Goal: Task Accomplishment & Management: Manage account settings

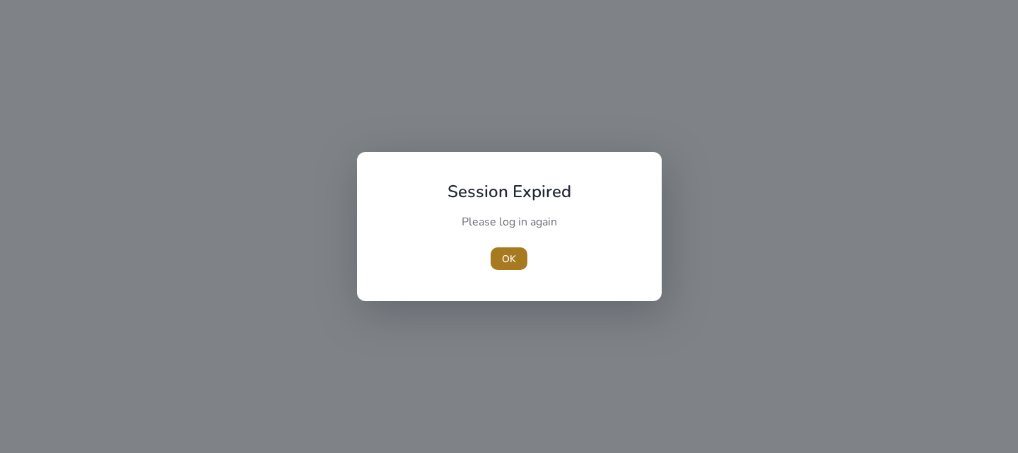
click at [516, 258] on span "button" at bounding box center [509, 259] width 37 height 34
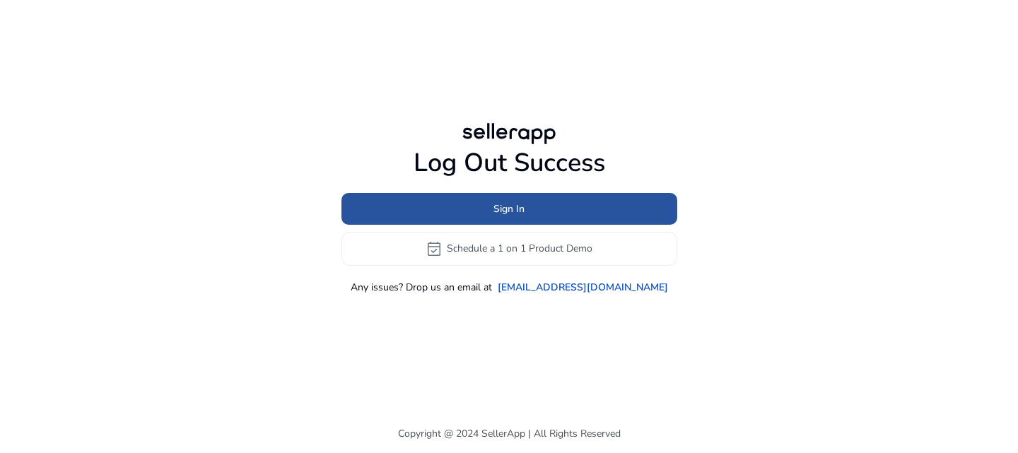
click at [505, 210] on span "Sign In" at bounding box center [509, 209] width 31 height 15
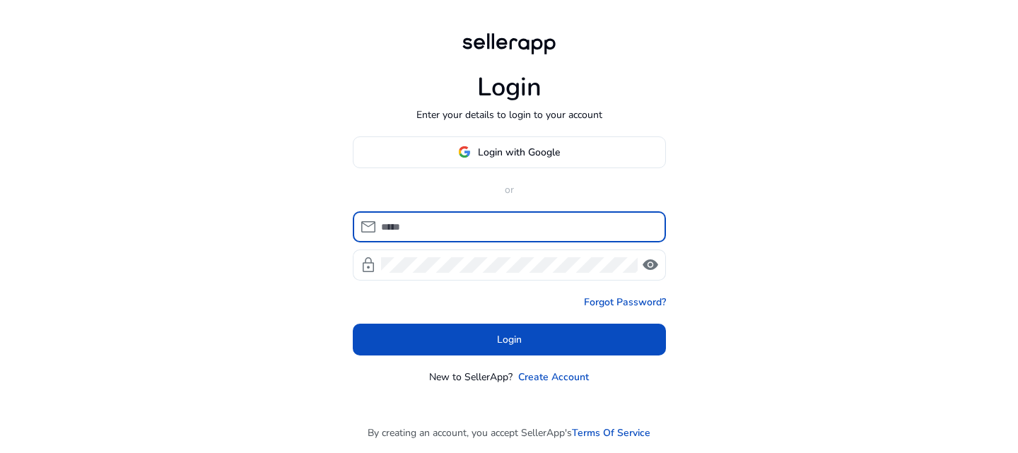
click at [458, 225] on input at bounding box center [518, 227] width 274 height 16
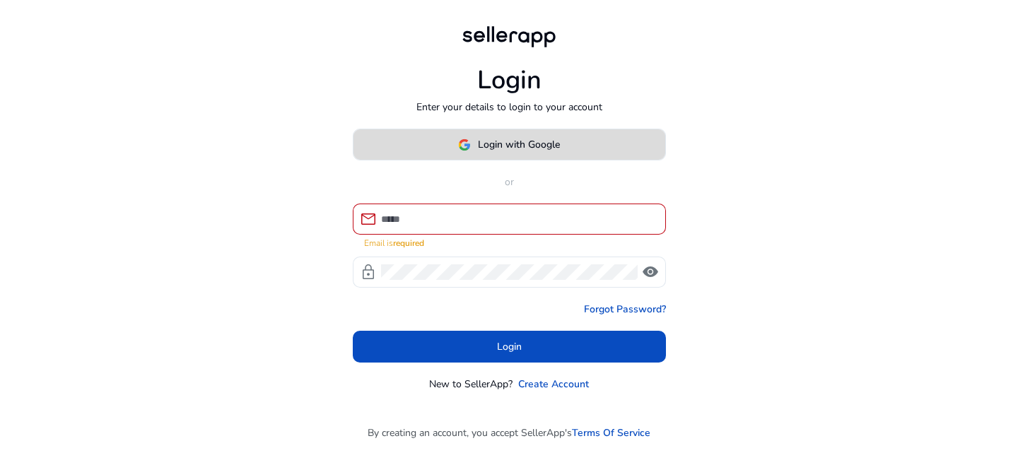
click at [472, 151] on span "Login with Google" at bounding box center [509, 144] width 102 height 15
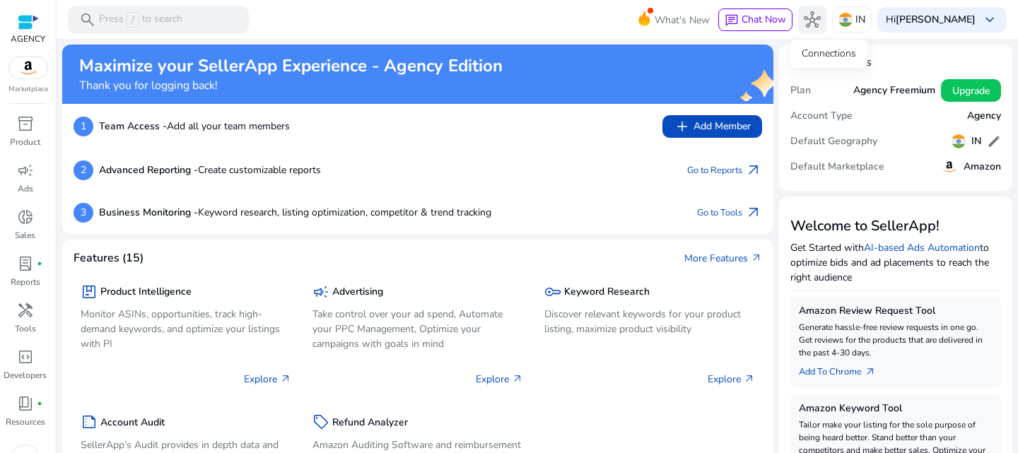
click at [816, 22] on button "hub" at bounding box center [812, 20] width 28 height 28
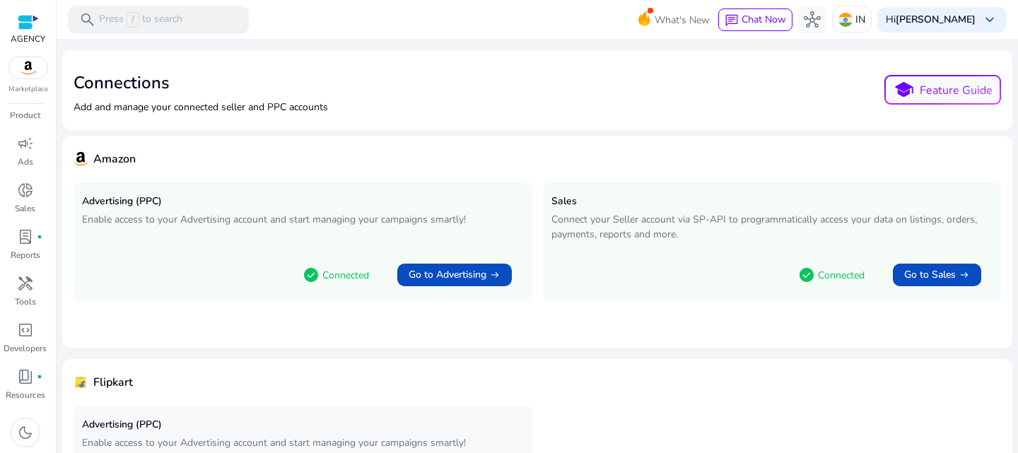
click at [26, 19] on div at bounding box center [28, 22] width 21 height 16
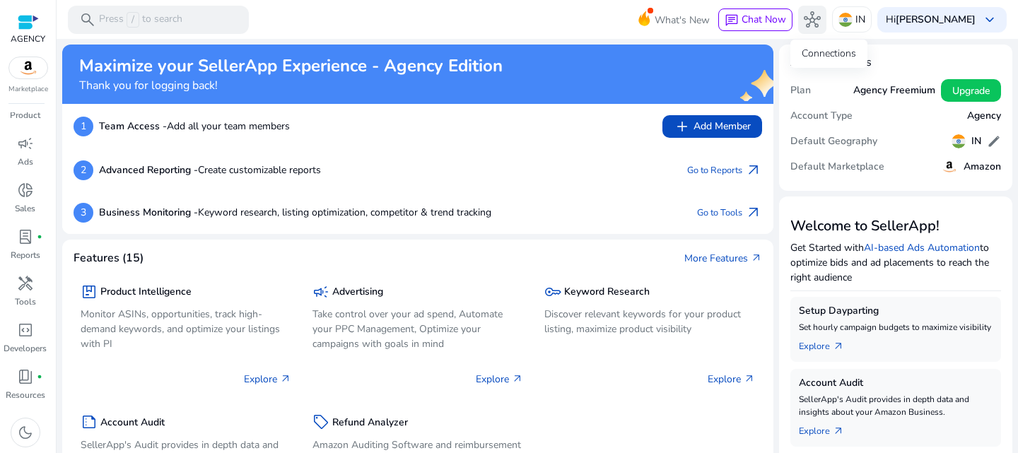
click at [821, 20] on span "hub" at bounding box center [812, 19] width 17 height 17
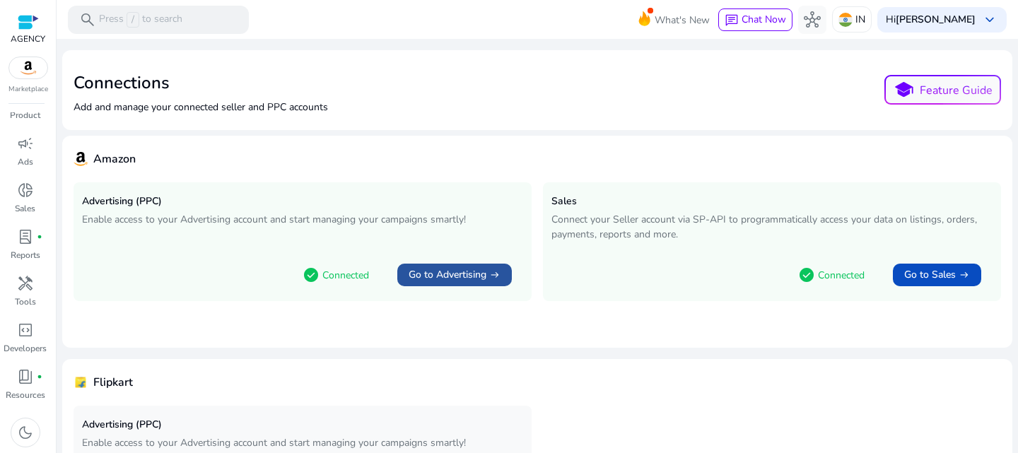
click at [444, 269] on span "Go to Advertising" at bounding box center [448, 275] width 78 height 14
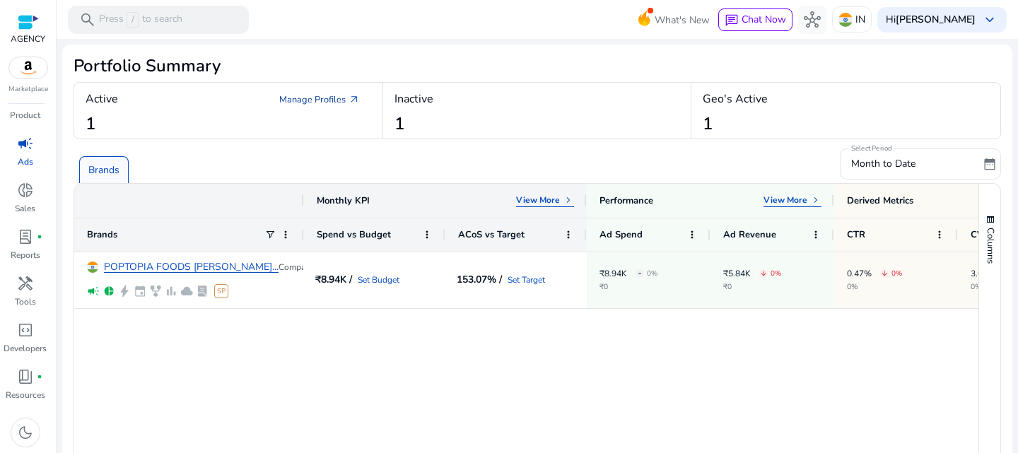
click at [317, 98] on link "Manage Profiles arrow_outward" at bounding box center [319, 99] width 103 height 25
click at [339, 100] on link "Manage Profiles arrow_outward" at bounding box center [319, 99] width 103 height 25
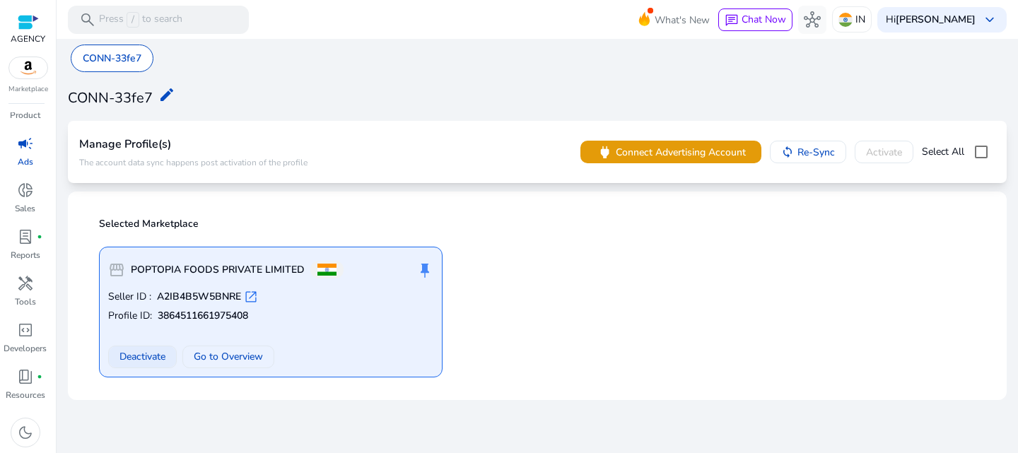
click at [147, 353] on span "Deactivate" at bounding box center [143, 356] width 46 height 15
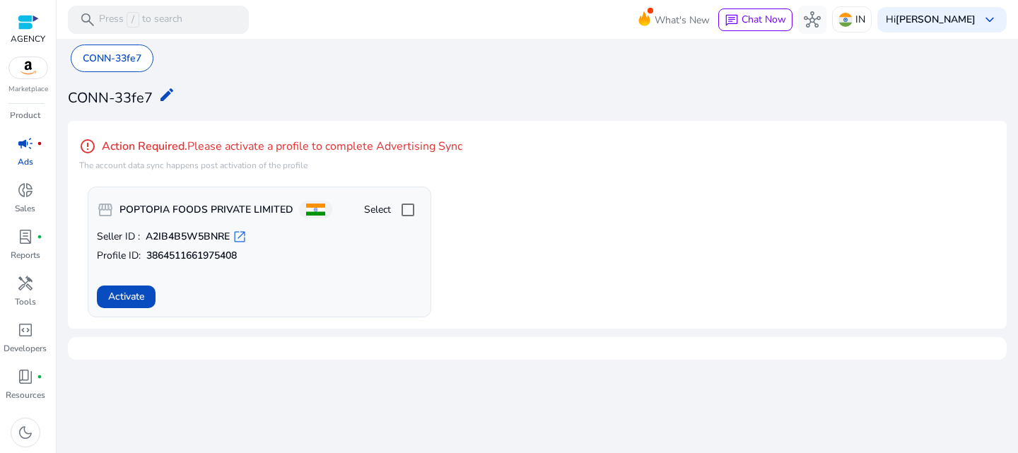
click at [492, 286] on app-activate-profile-box "storefront POPTOPIA FOODS PRIVATE LIMITED Select Seller ID : A2IB4B5W5BNRE open…" at bounding box center [542, 252] width 908 height 131
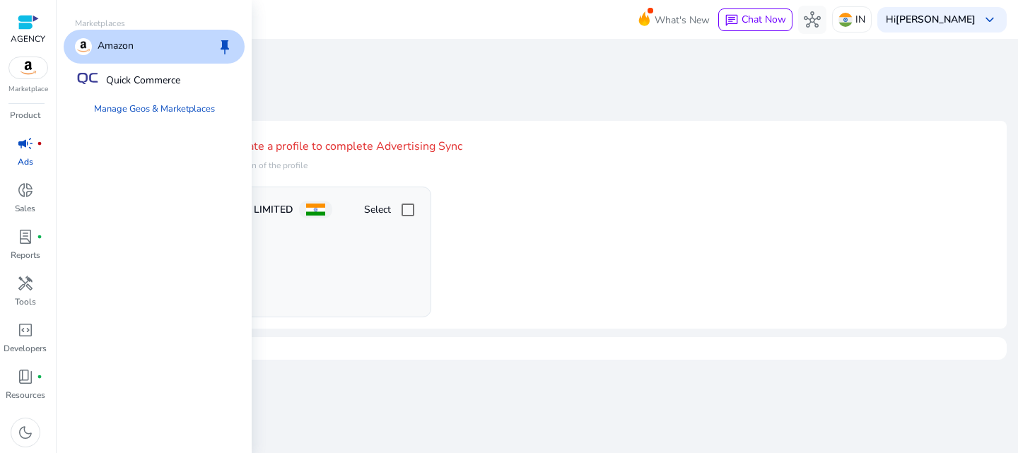
click at [22, 68] on img at bounding box center [28, 67] width 38 height 21
click at [159, 78] on p "Quick Commerce" at bounding box center [143, 80] width 74 height 15
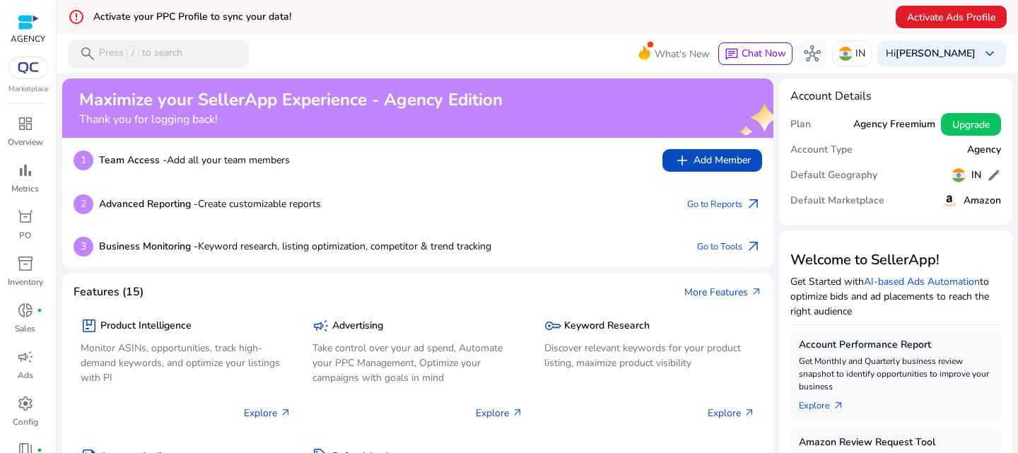
click at [28, 27] on div at bounding box center [28, 22] width 21 height 16
click at [27, 64] on img at bounding box center [28, 67] width 25 height 11
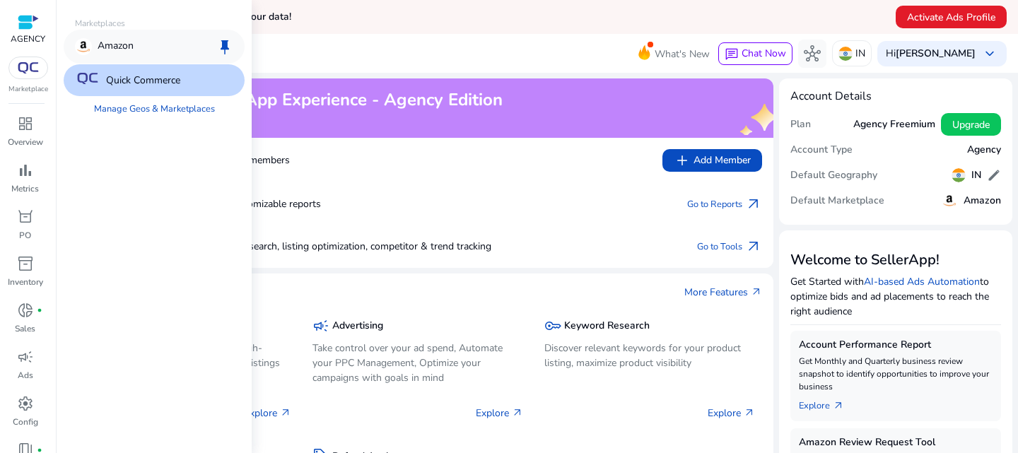
click at [147, 53] on div "Amazon keep" at bounding box center [154, 47] width 181 height 34
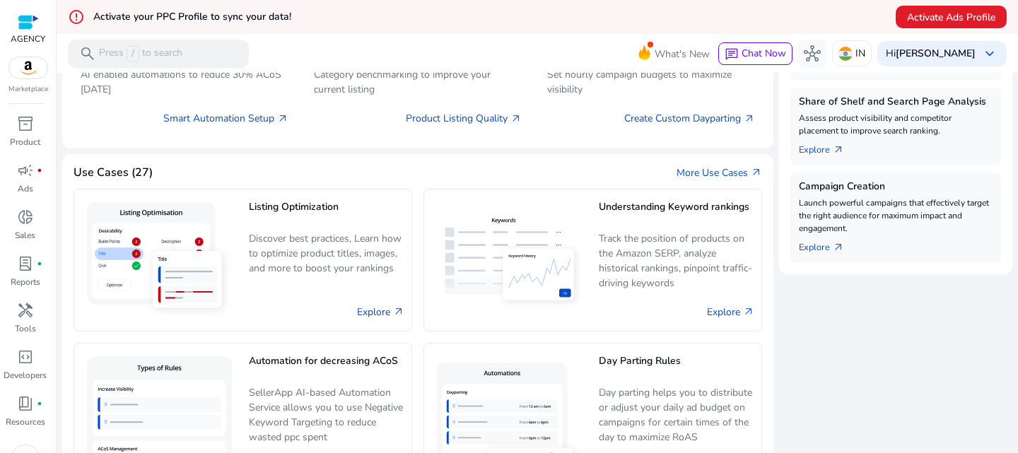
scroll to position [570, 0]
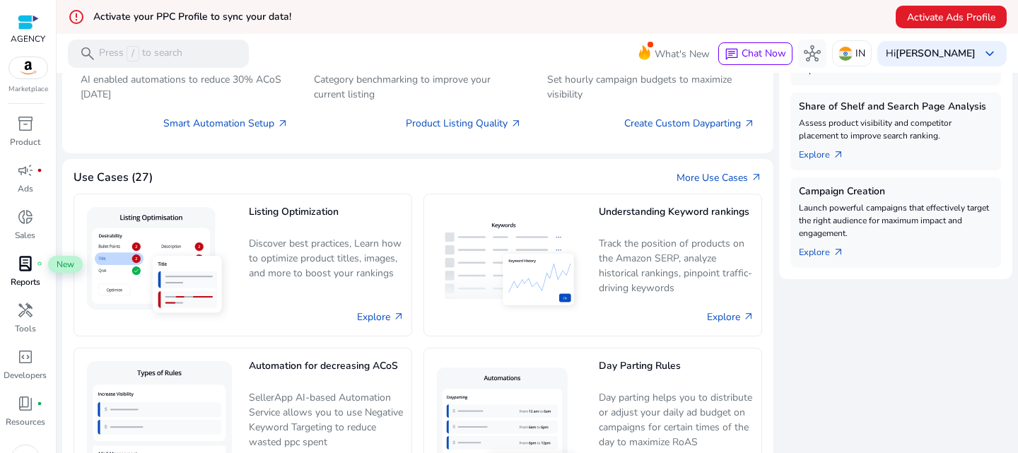
click at [28, 262] on span "lab_profile" at bounding box center [25, 263] width 17 height 17
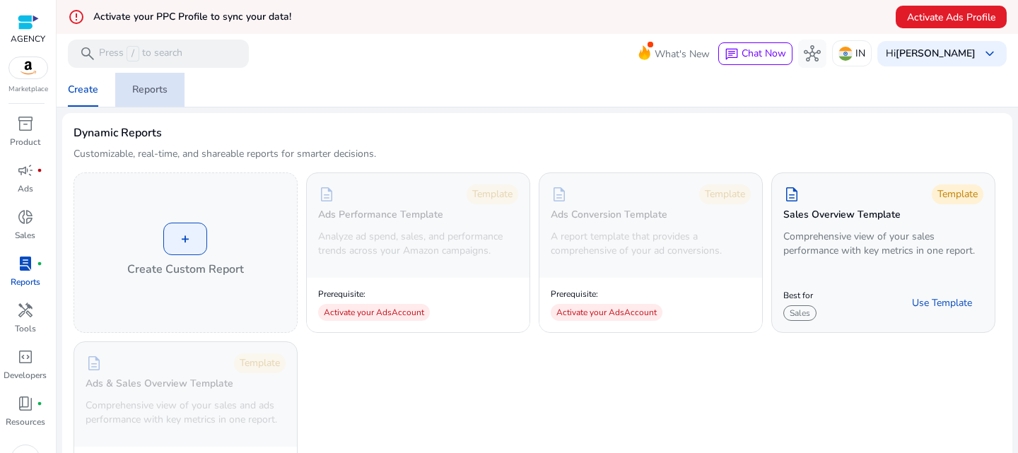
click at [144, 85] on div "Reports" at bounding box center [149, 90] width 35 height 10
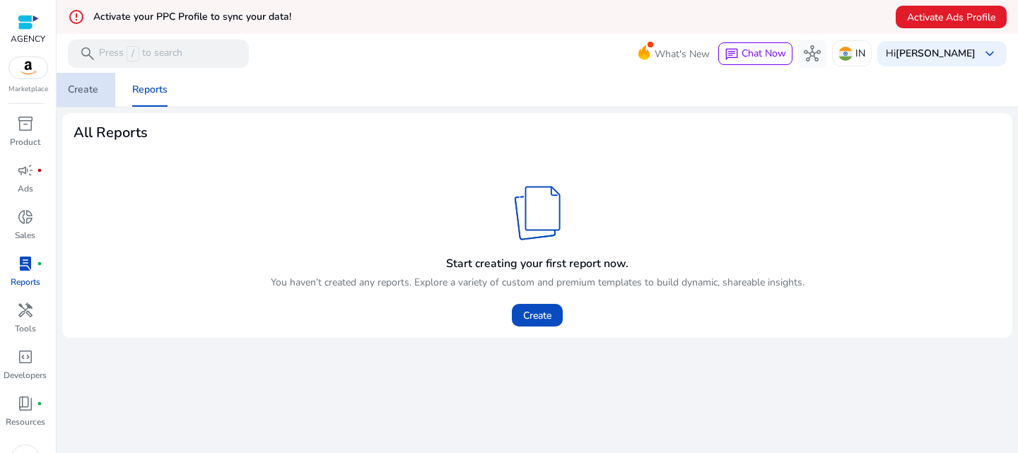
click at [85, 78] on span "Create" at bounding box center [83, 90] width 30 height 34
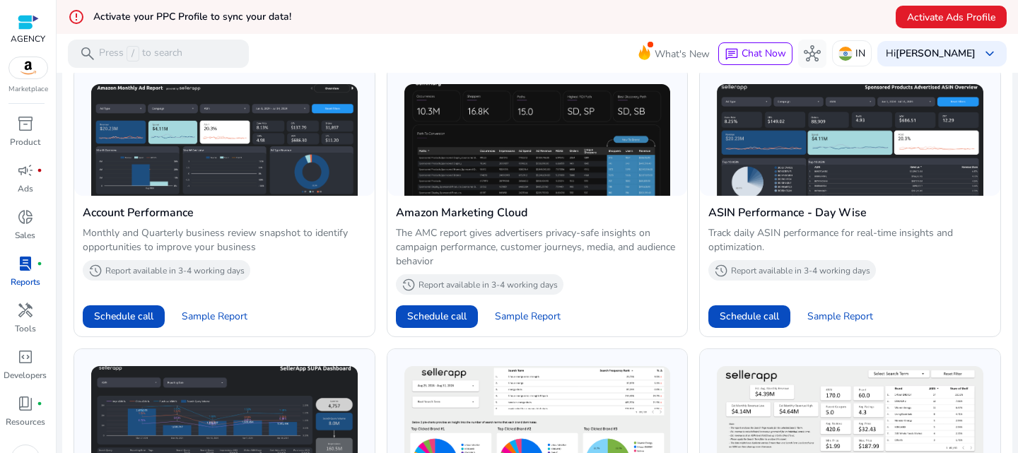
scroll to position [552, 0]
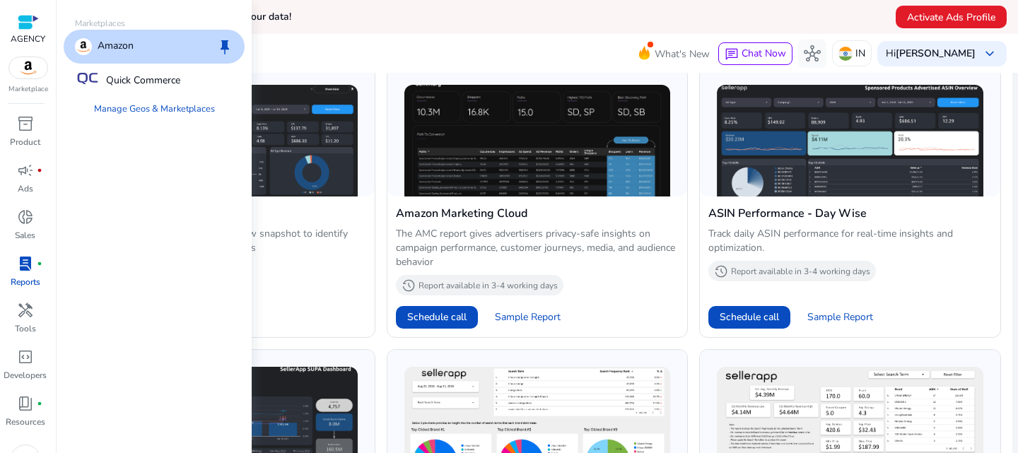
click at [31, 67] on img at bounding box center [28, 67] width 38 height 21
click at [145, 109] on link "Manage Geos & Marketplaces" at bounding box center [155, 108] width 144 height 25
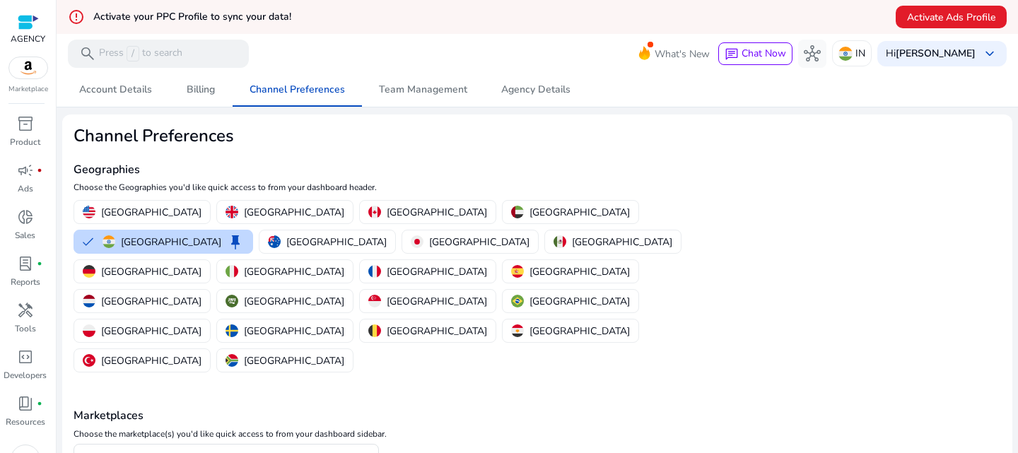
scroll to position [77, 0]
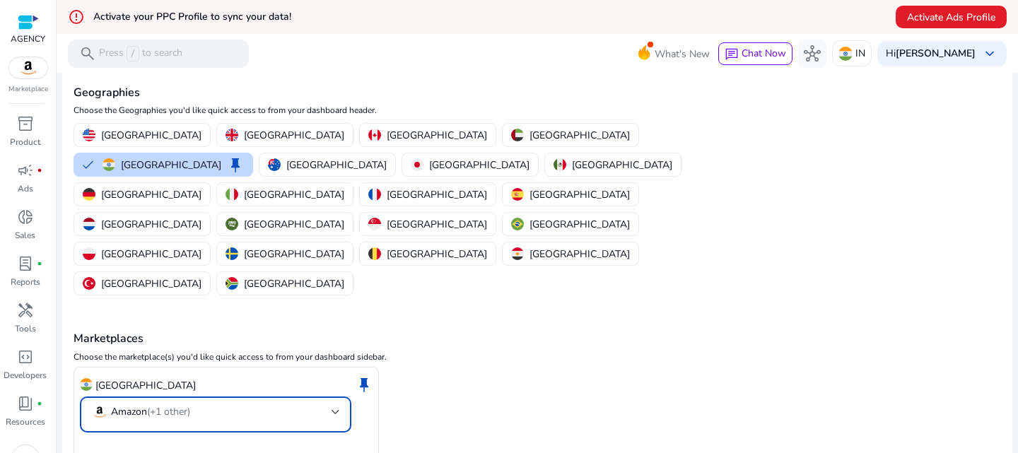
click at [247, 404] on mat-select-trigger "Amazon (+1 other)" at bounding box center [211, 412] width 240 height 17
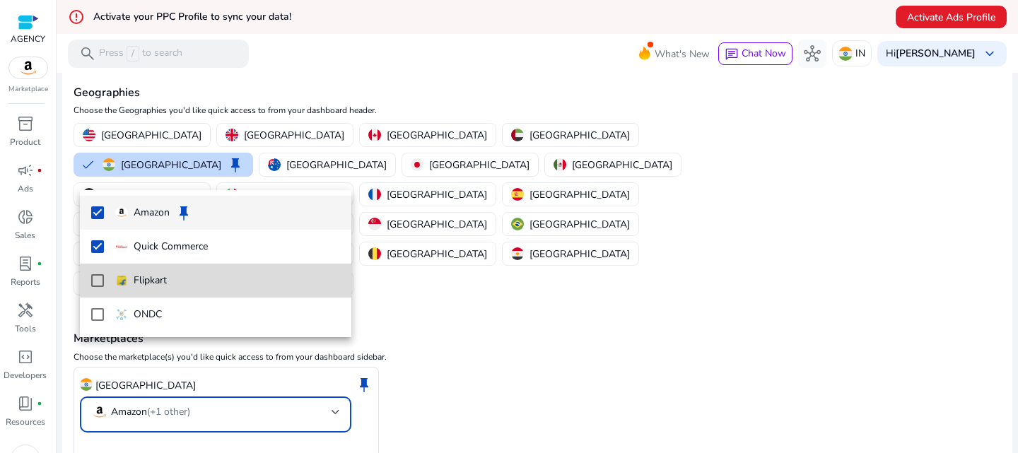
click at [91, 281] on mat-pseudo-checkbox at bounding box center [97, 280] width 13 height 13
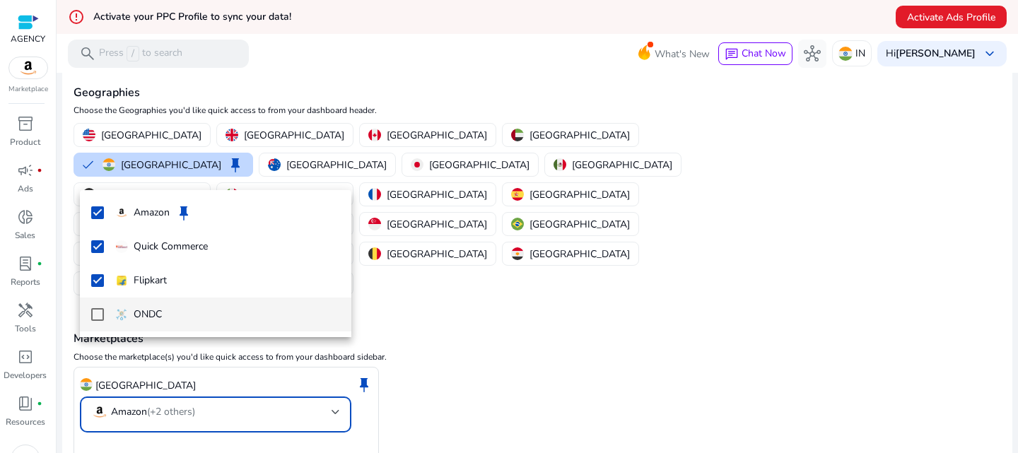
click at [98, 313] on mat-pseudo-checkbox at bounding box center [97, 314] width 13 height 13
click at [134, 425] on div at bounding box center [509, 226] width 1018 height 453
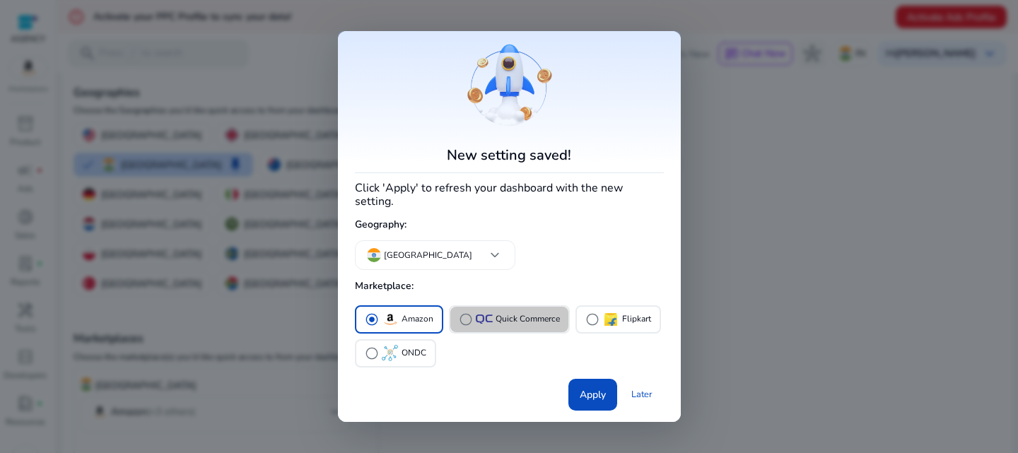
click at [465, 313] on span "radio_button_unchecked" at bounding box center [466, 320] width 14 height 14
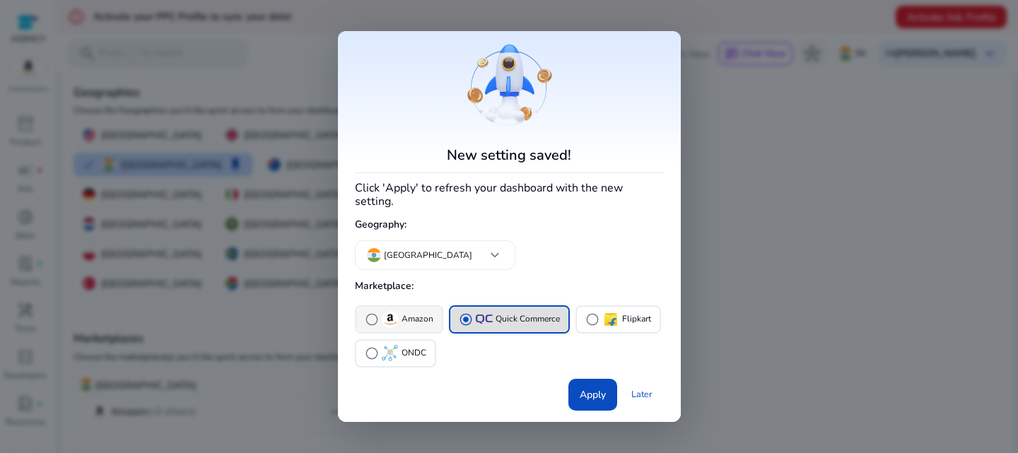
click at [390, 311] on img "button" at bounding box center [390, 319] width 17 height 17
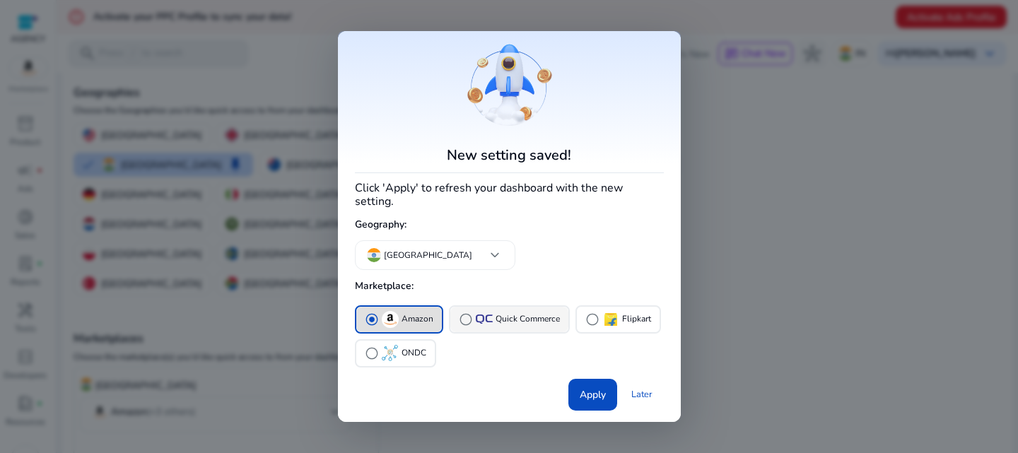
click at [485, 315] on img "button" at bounding box center [484, 319] width 17 height 9
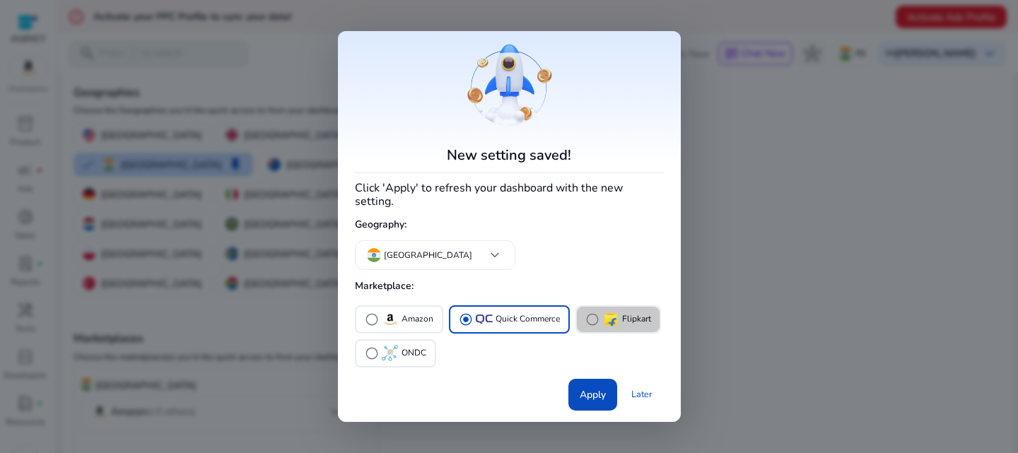
click at [602, 311] on img "button" at bounding box center [610, 319] width 17 height 17
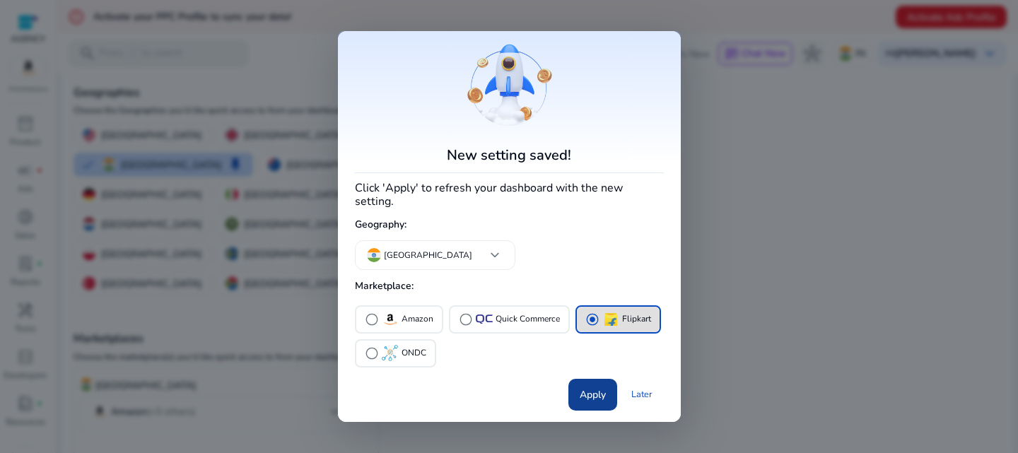
click at [594, 378] on span at bounding box center [593, 395] width 49 height 34
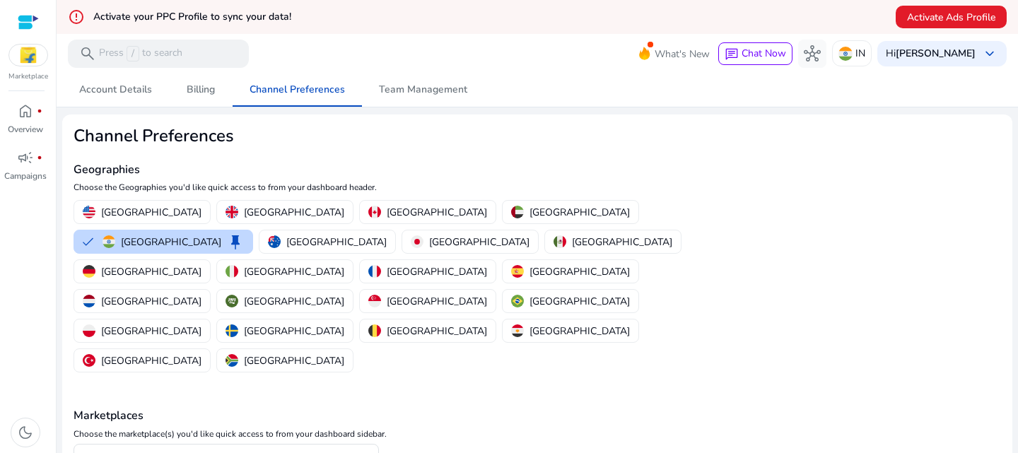
scroll to position [1, 0]
click at [21, 107] on span "home" at bounding box center [25, 111] width 17 height 17
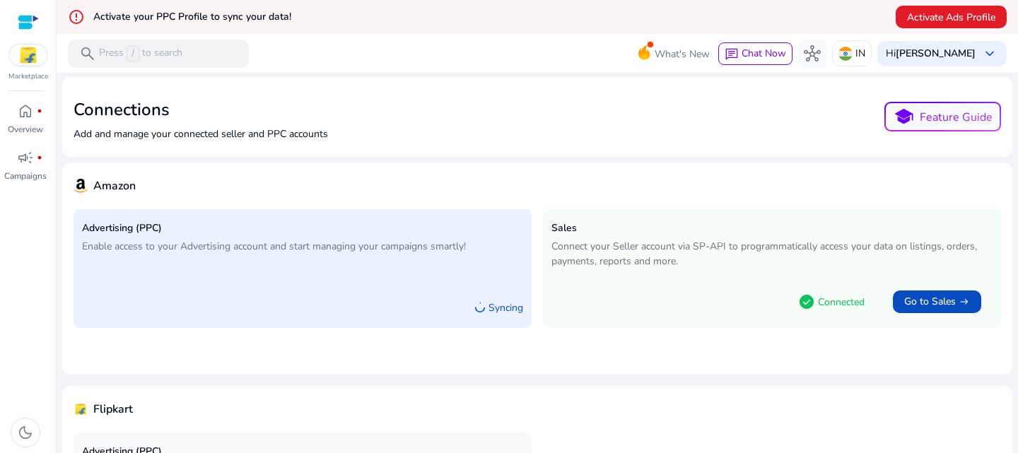
scroll to position [152, 0]
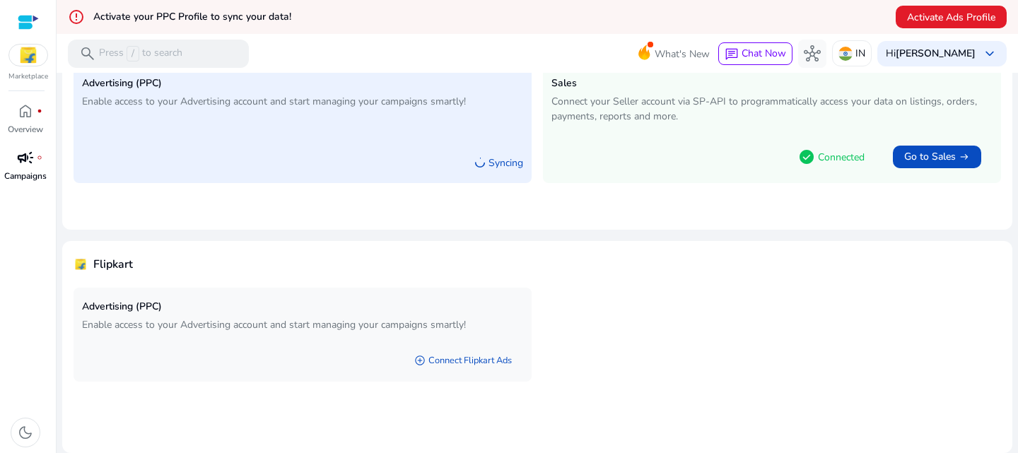
click at [21, 164] on span "campaign" at bounding box center [25, 157] width 17 height 17
click at [28, 53] on img at bounding box center [28, 55] width 38 height 21
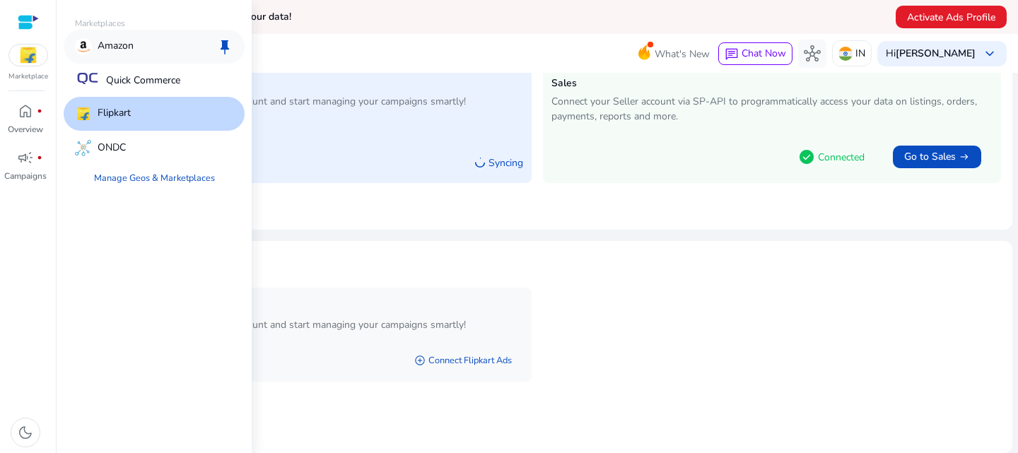
click at [133, 50] on p "Amazon" at bounding box center [116, 46] width 36 height 17
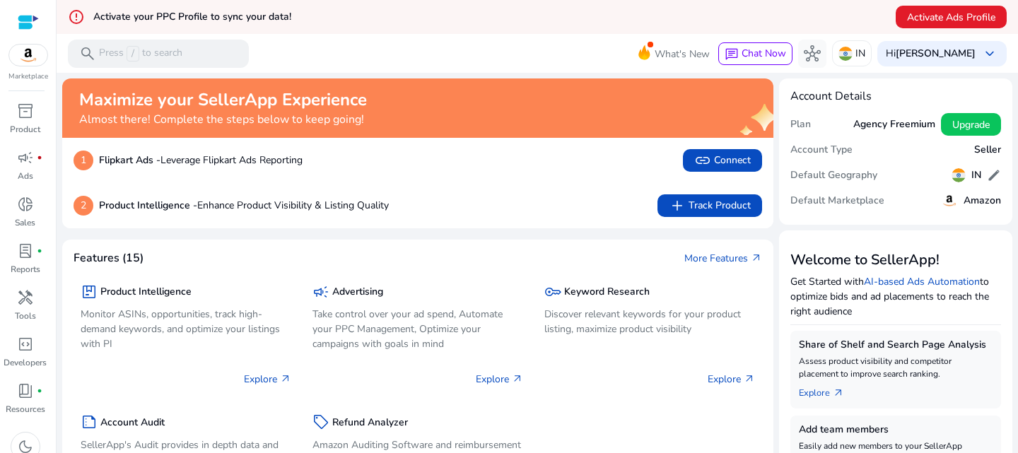
click at [979, 205] on h5 "Amazon" at bounding box center [982, 201] width 37 height 12
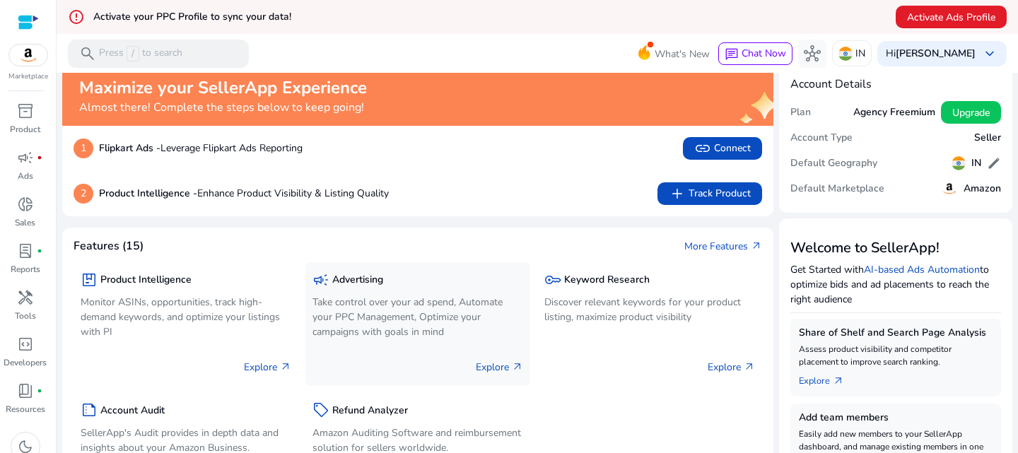
scroll to position [103, 0]
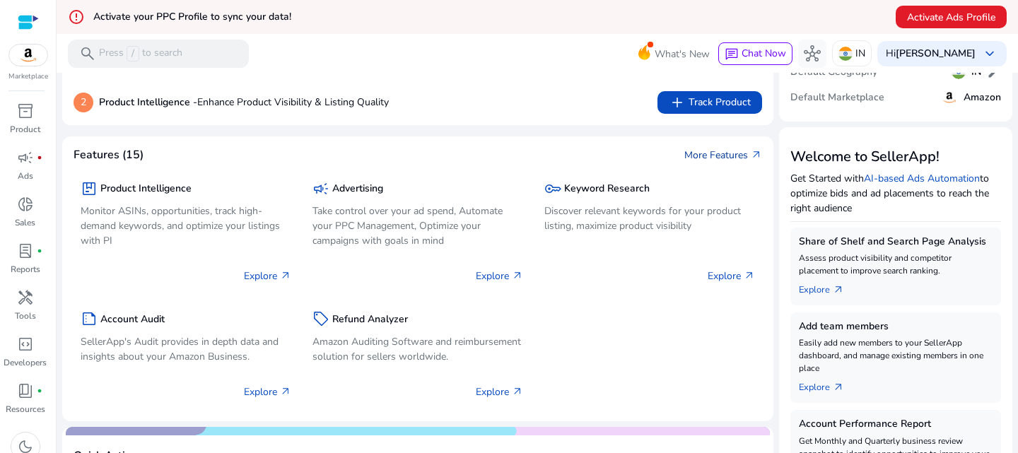
click at [725, 148] on link "More Features arrow_outward" at bounding box center [724, 155] width 78 height 15
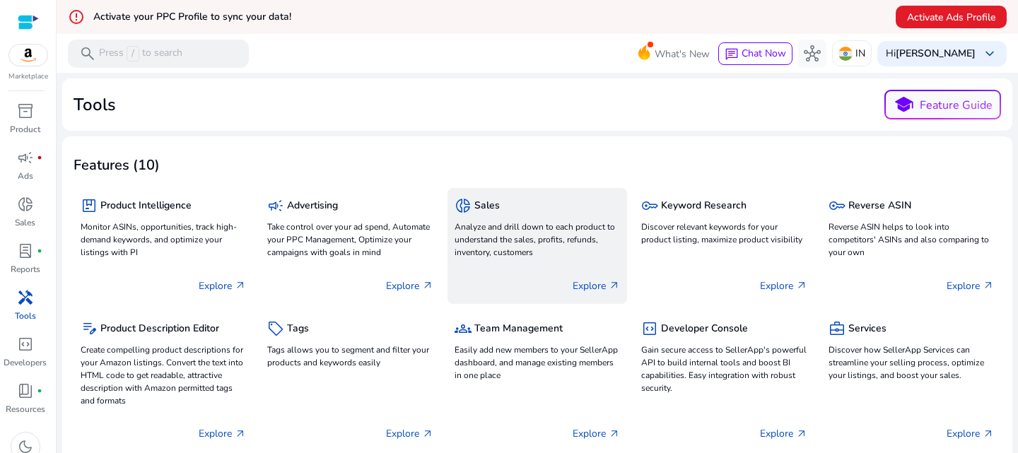
click at [527, 266] on div "Explore arrow_outward" at bounding box center [537, 279] width 165 height 35
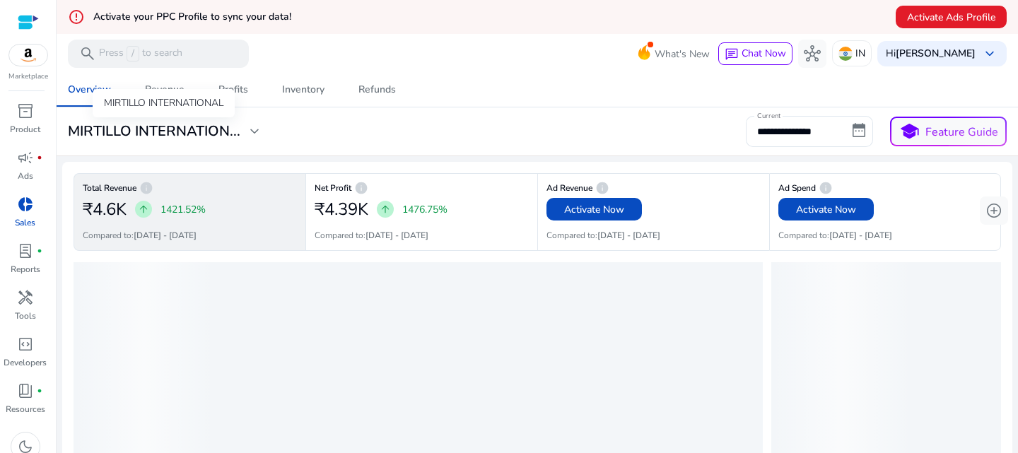
click at [197, 124] on h3 "MIRTILLO INTERNATION..." at bounding box center [154, 131] width 173 height 17
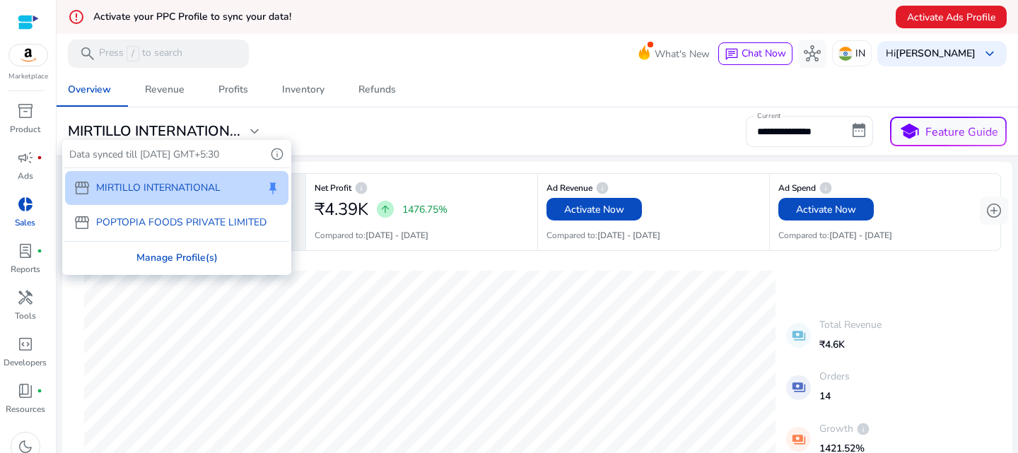
click at [182, 260] on div "Manage Profile(s)" at bounding box center [177, 258] width 226 height 32
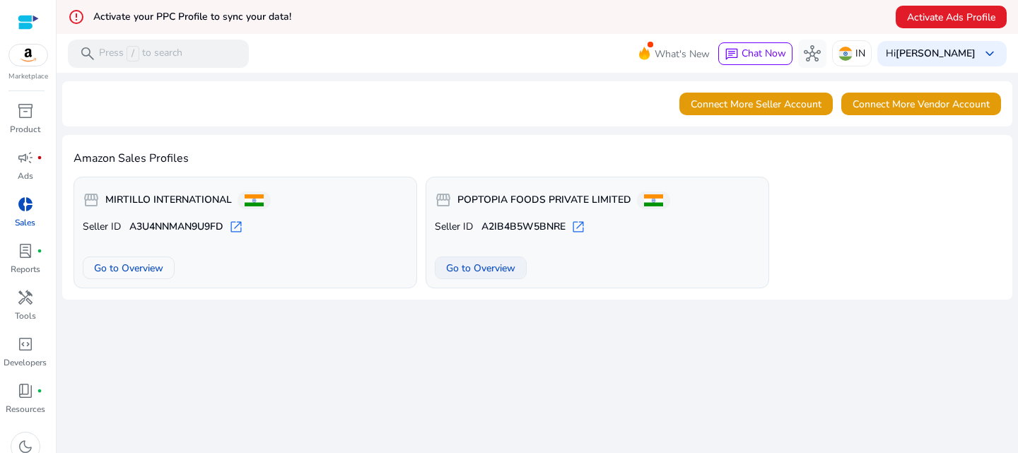
click at [487, 268] on span "Go to Overview" at bounding box center [480, 268] width 69 height 15
click at [17, 161] on span "campaign" at bounding box center [25, 157] width 17 height 17
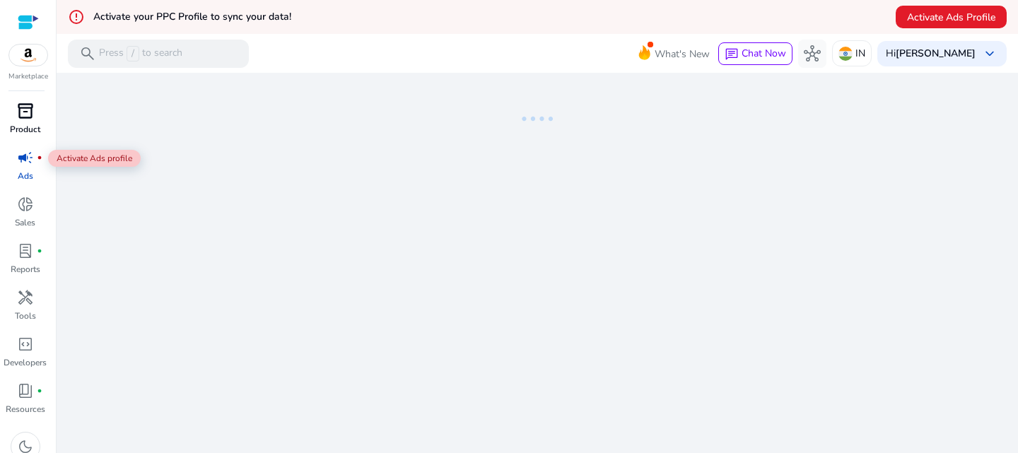
click at [18, 103] on span "inventory_2" at bounding box center [25, 111] width 17 height 17
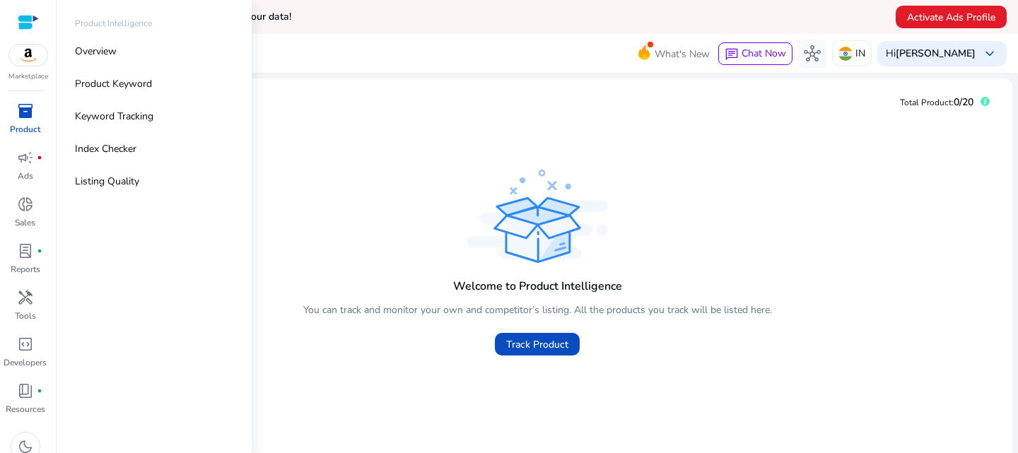
click at [27, 45] on img at bounding box center [28, 55] width 38 height 21
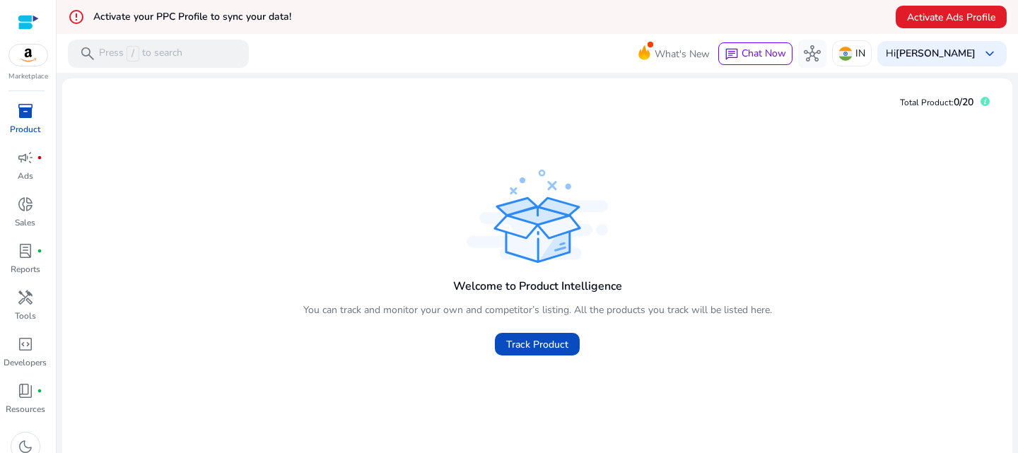
click at [20, 23] on div at bounding box center [28, 22] width 21 height 16
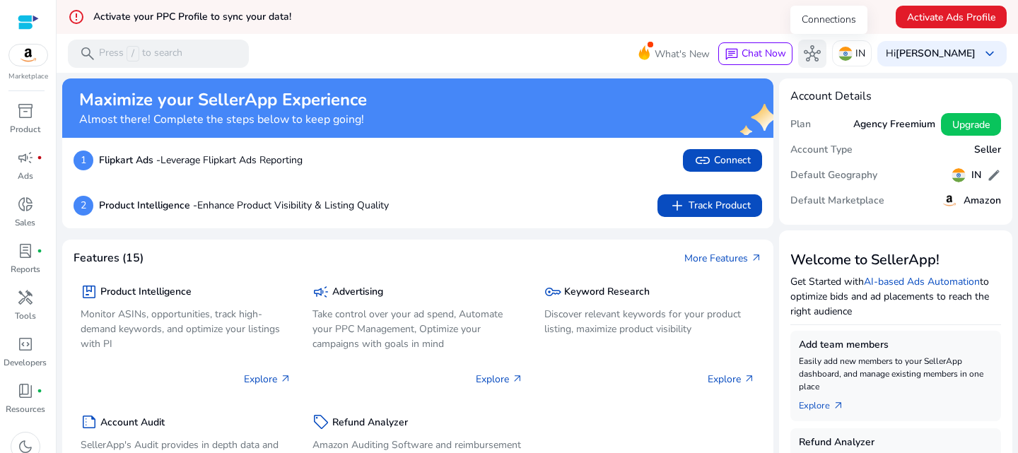
click at [821, 47] on span "hub" at bounding box center [812, 53] width 17 height 17
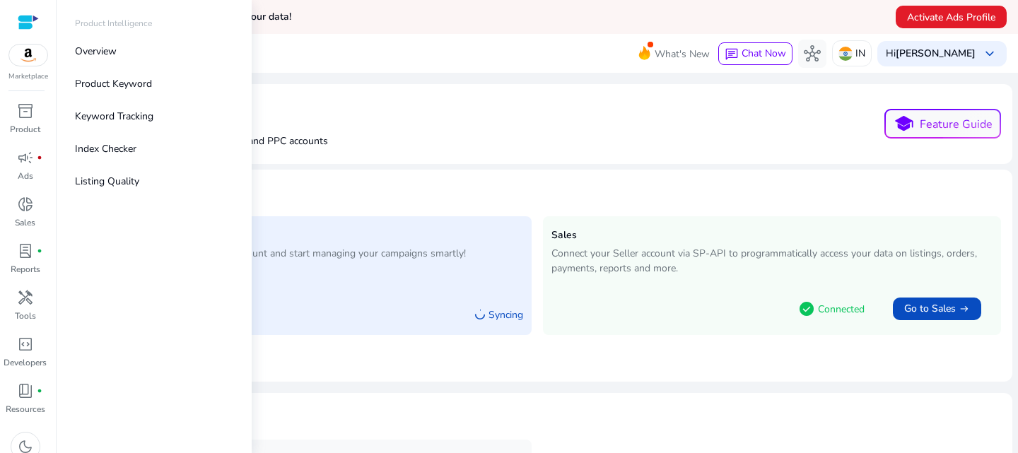
click at [25, 57] on img at bounding box center [28, 55] width 38 height 21
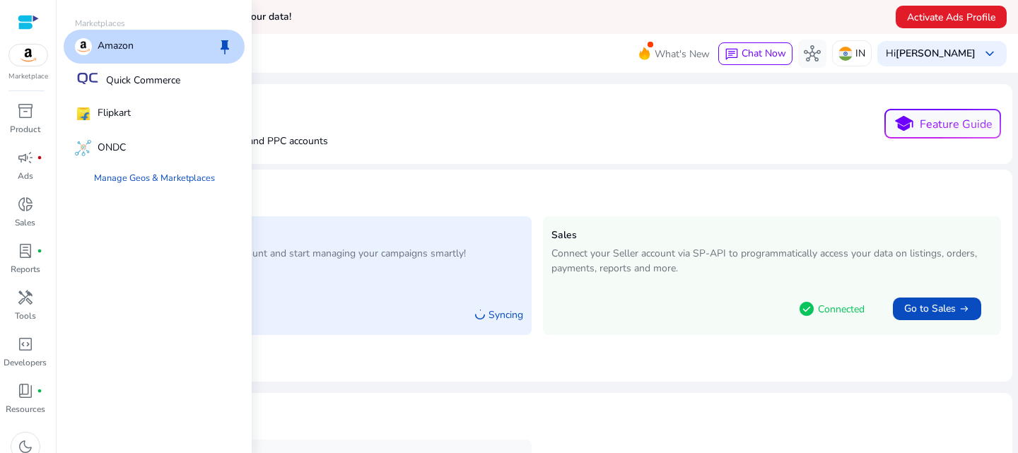
click at [25, 22] on div at bounding box center [28, 22] width 21 height 16
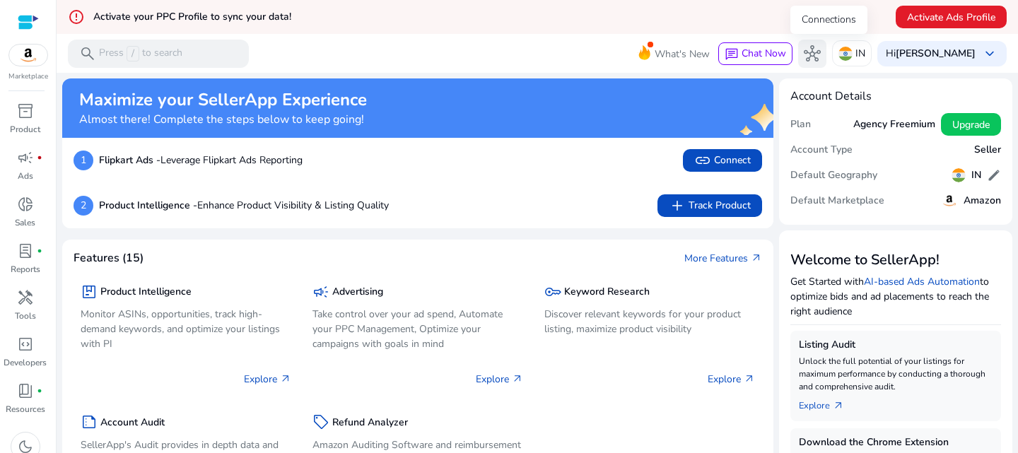
click at [821, 54] on span "hub" at bounding box center [812, 53] width 17 height 17
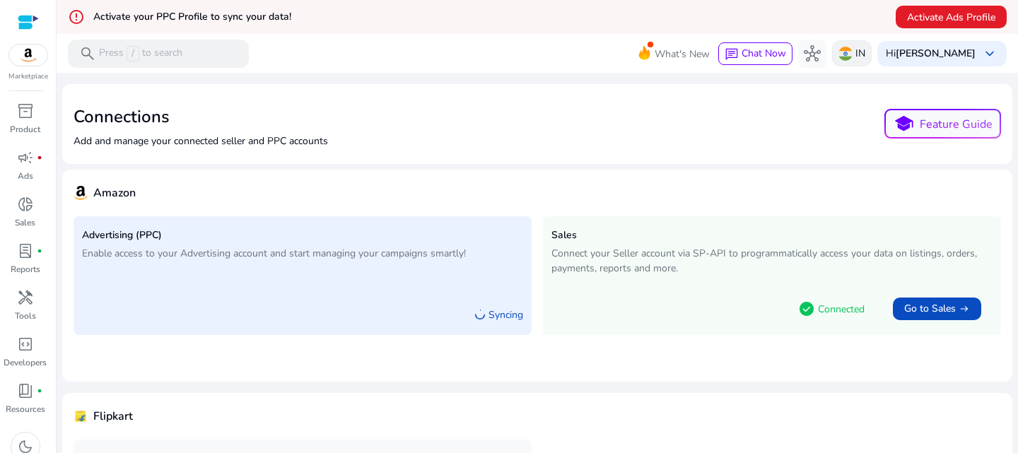
click at [872, 53] on div "IN" at bounding box center [852, 53] width 40 height 26
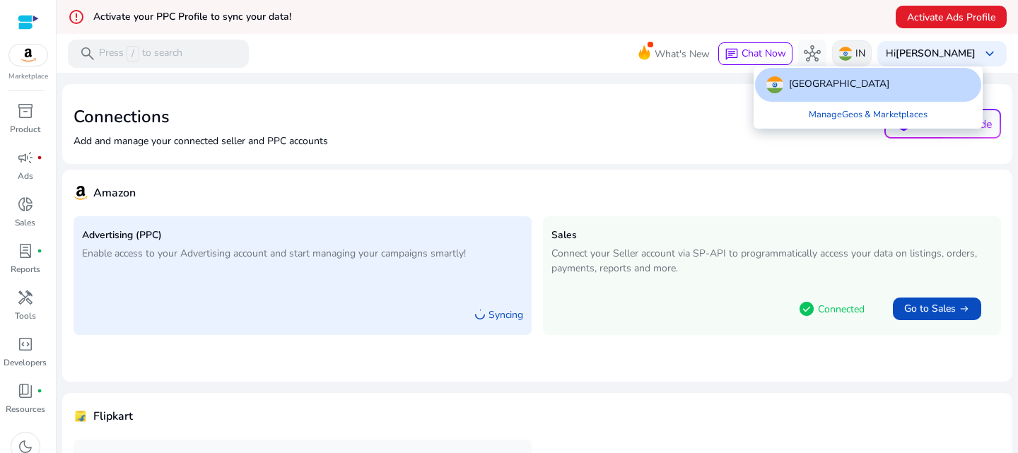
click at [883, 53] on div at bounding box center [509, 226] width 1018 height 453
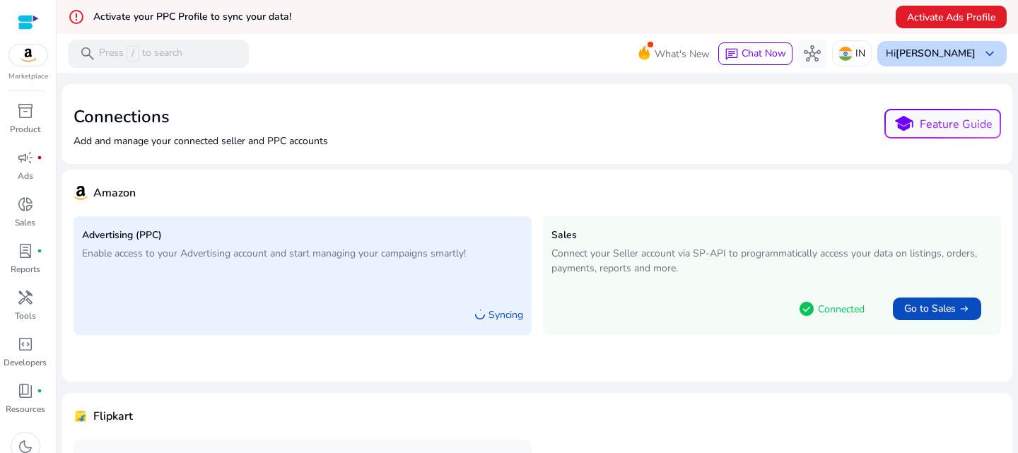
click at [951, 50] on b "[PERSON_NAME]" at bounding box center [936, 53] width 80 height 13
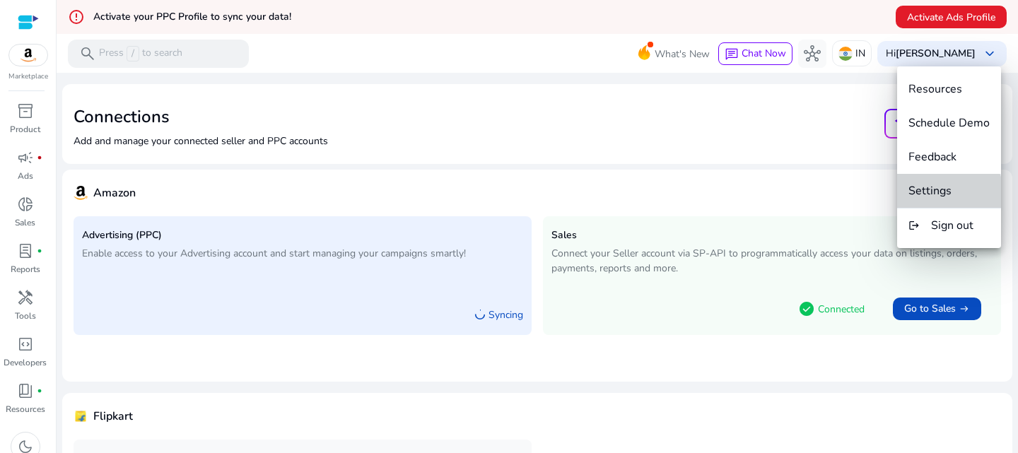
click at [938, 196] on span "Settings" at bounding box center [930, 191] width 43 height 16
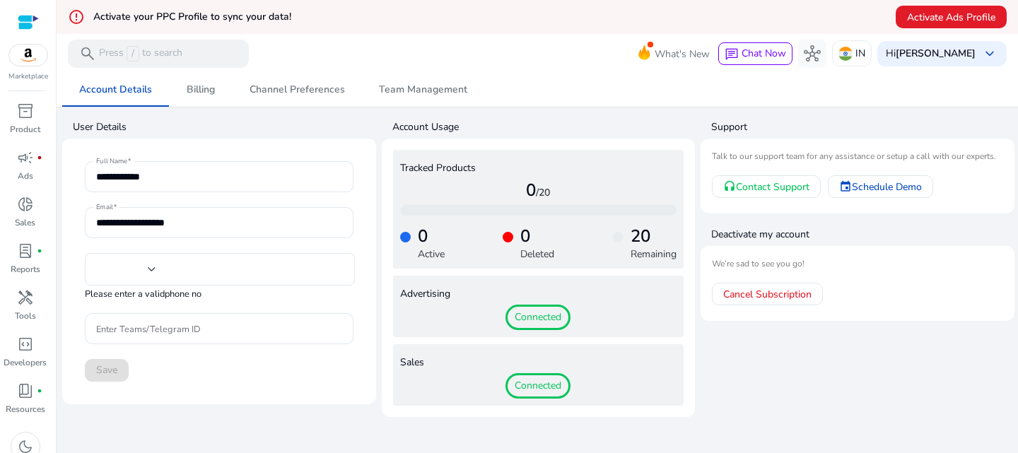
type input "***"
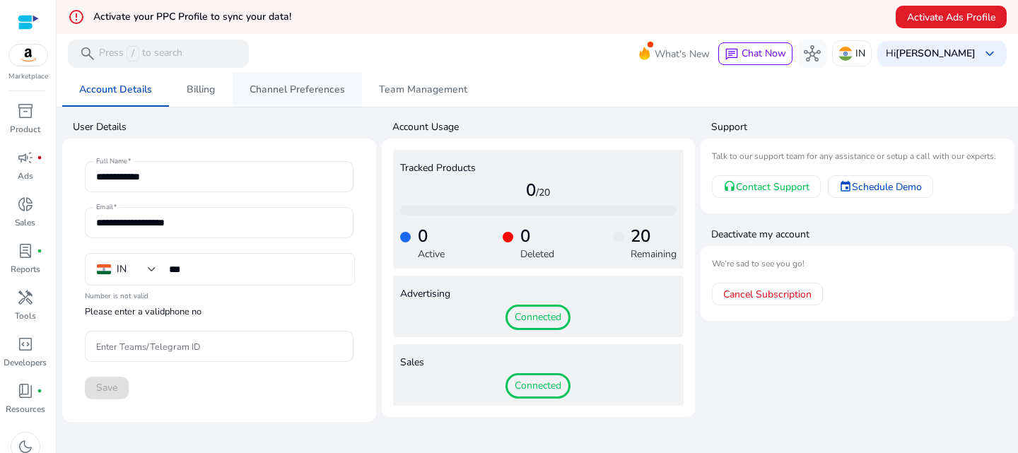
click at [326, 93] on span "Channel Preferences" at bounding box center [297, 90] width 95 height 10
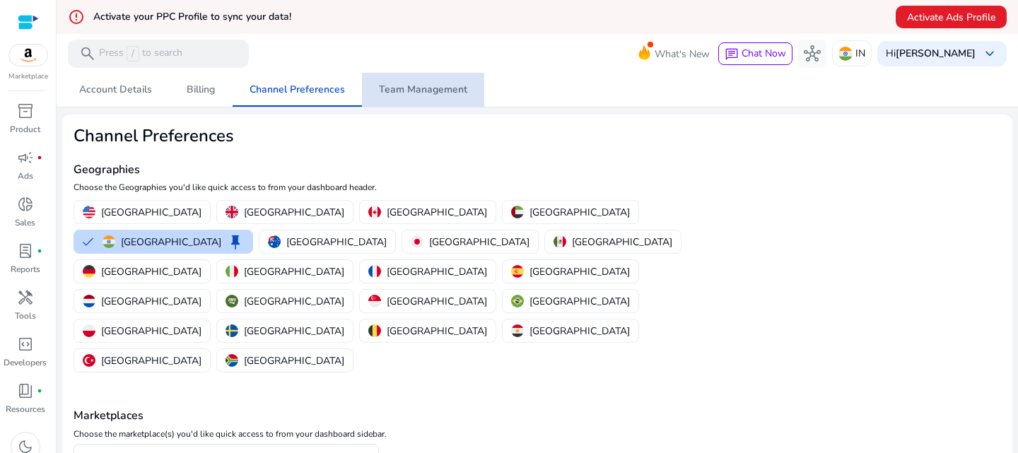
click at [432, 86] on span "Team Management" at bounding box center [423, 90] width 88 height 10
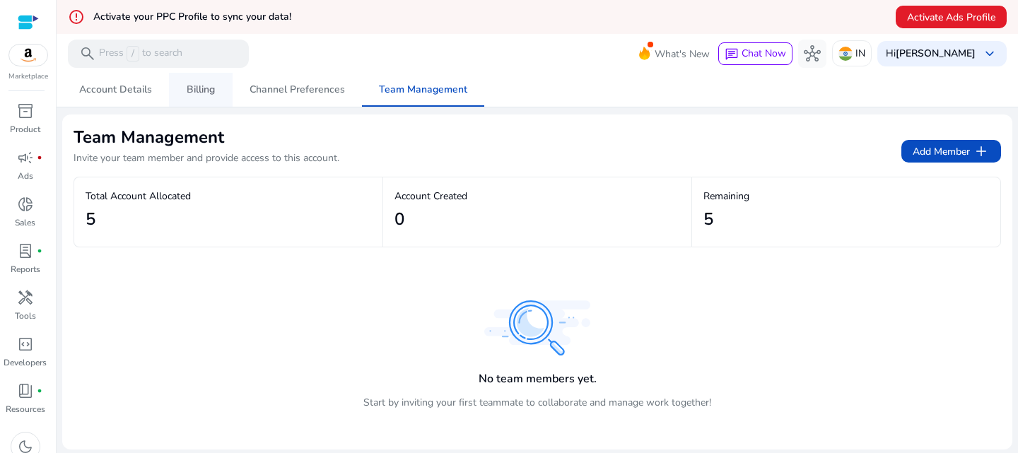
click at [207, 94] on span "Billing" at bounding box center [201, 90] width 28 height 10
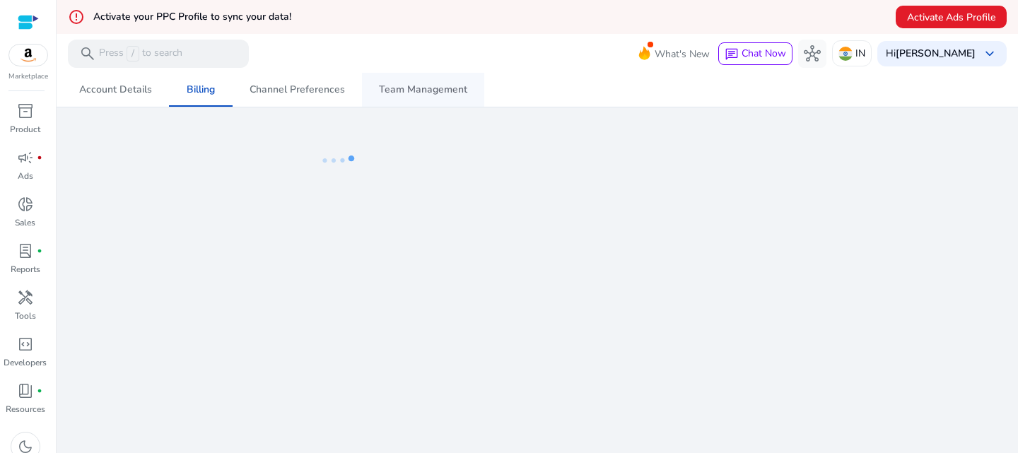
click at [424, 79] on span "Team Management" at bounding box center [423, 90] width 88 height 34
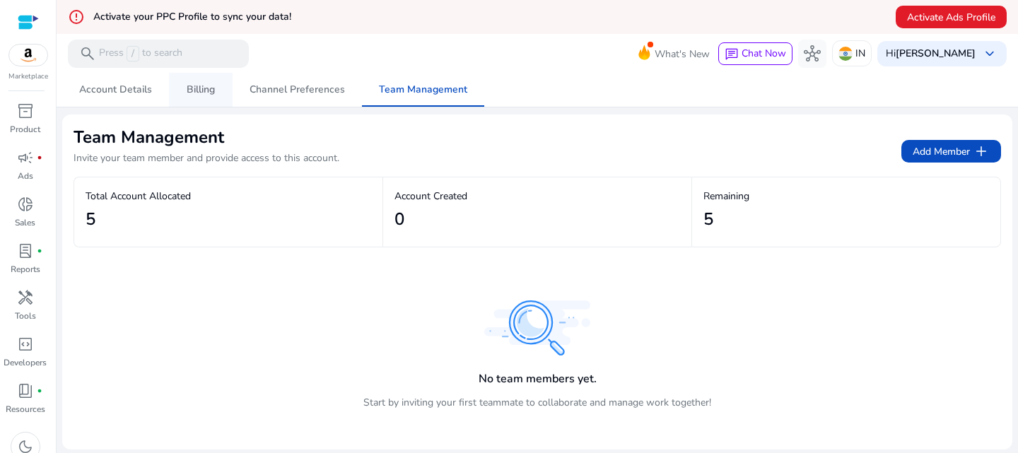
click at [209, 85] on span "Billing" at bounding box center [201, 90] width 28 height 10
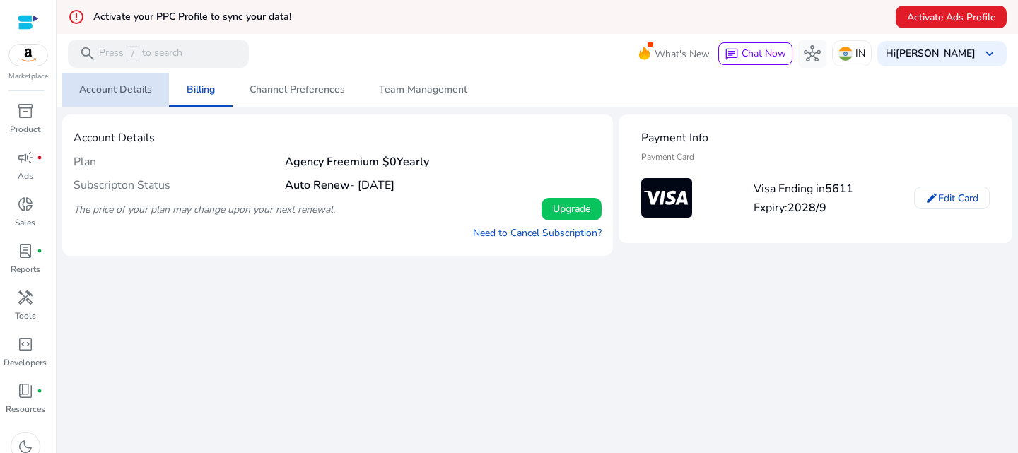
click at [124, 90] on span "Account Details" at bounding box center [115, 90] width 73 height 10
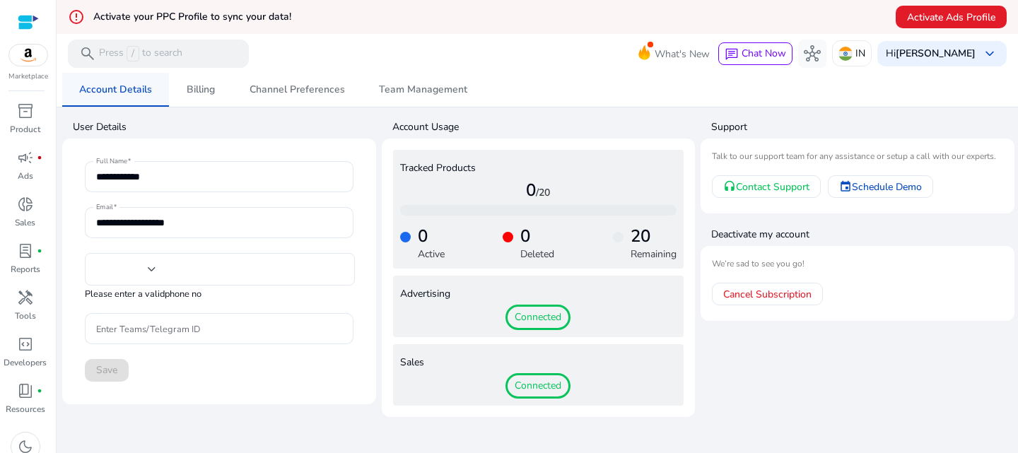
type input "***"
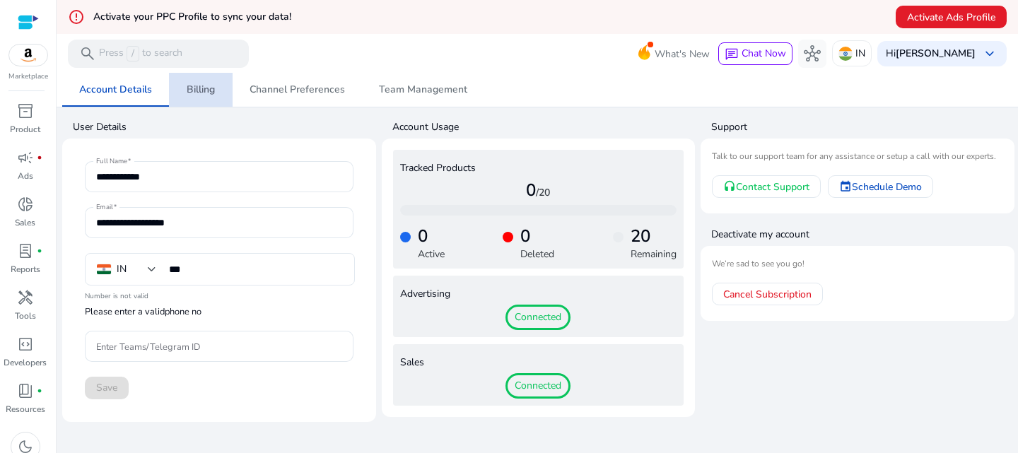
click at [209, 86] on span "Billing" at bounding box center [201, 90] width 28 height 10
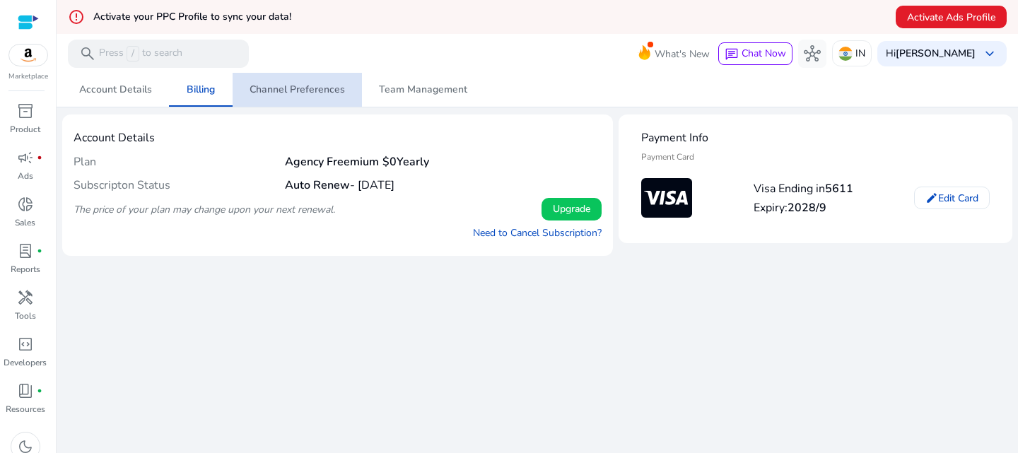
click at [335, 82] on span "Channel Preferences" at bounding box center [297, 90] width 95 height 34
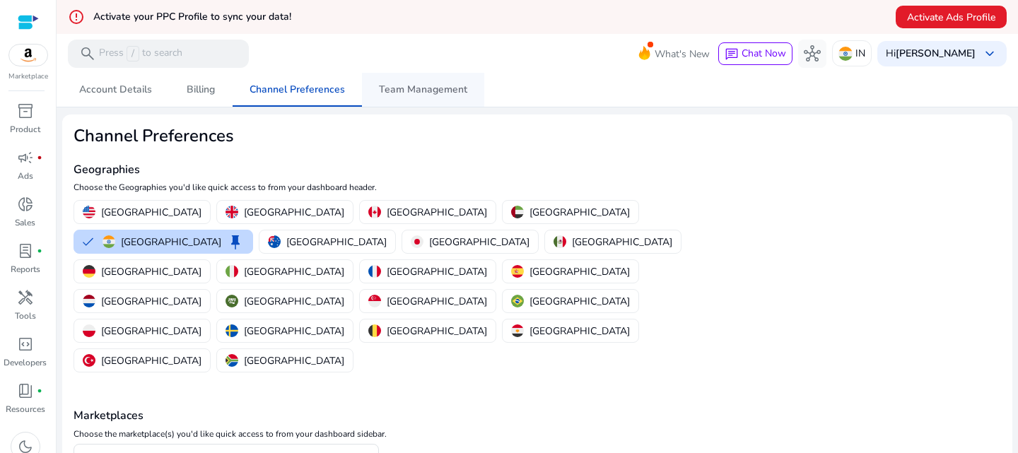
click at [441, 78] on span "Team Management" at bounding box center [423, 90] width 88 height 34
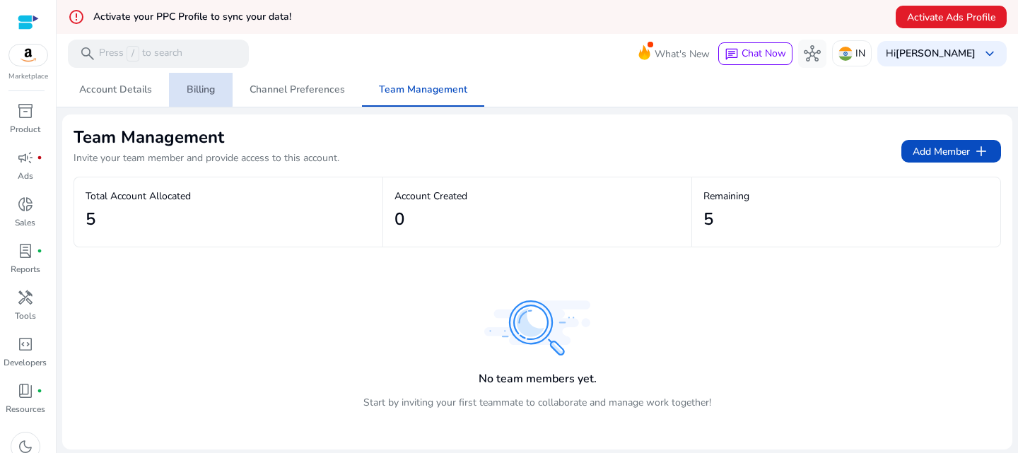
click at [182, 82] on link "Billing" at bounding box center [201, 90] width 64 height 34
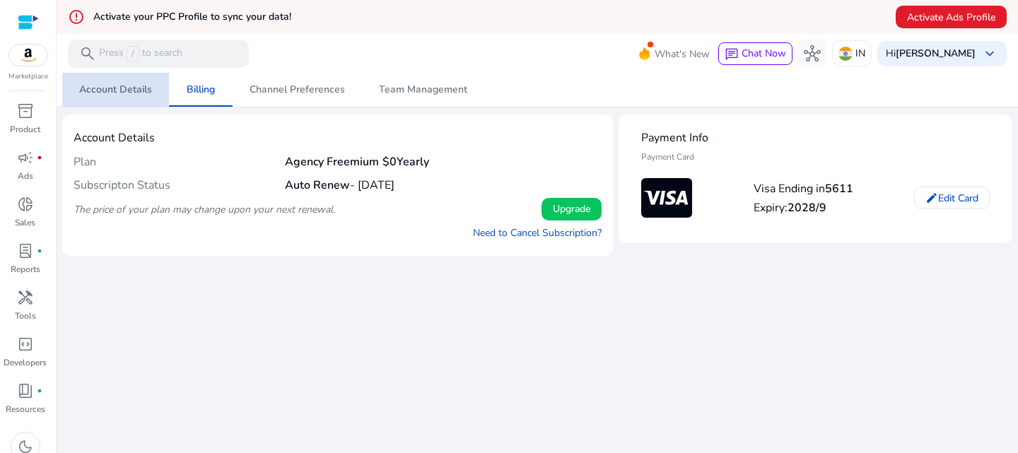
click at [110, 81] on span "Account Details" at bounding box center [115, 90] width 73 height 34
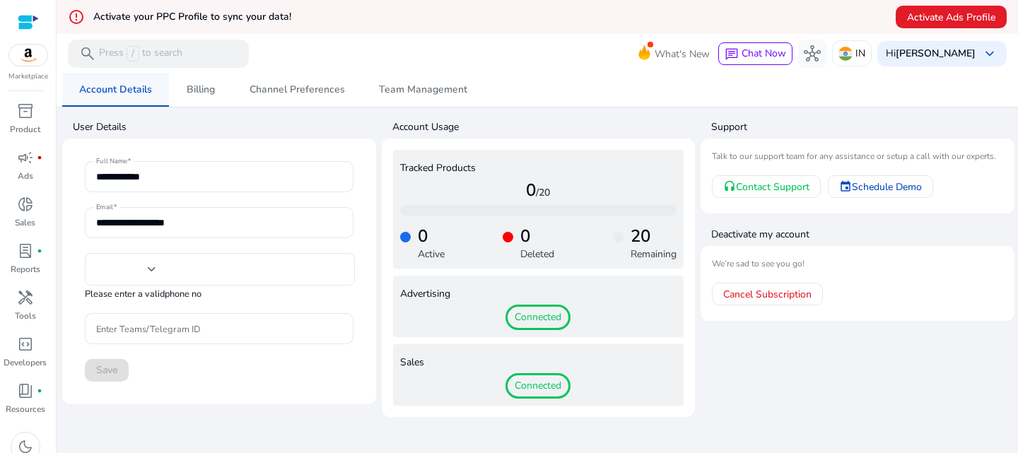
type input "***"
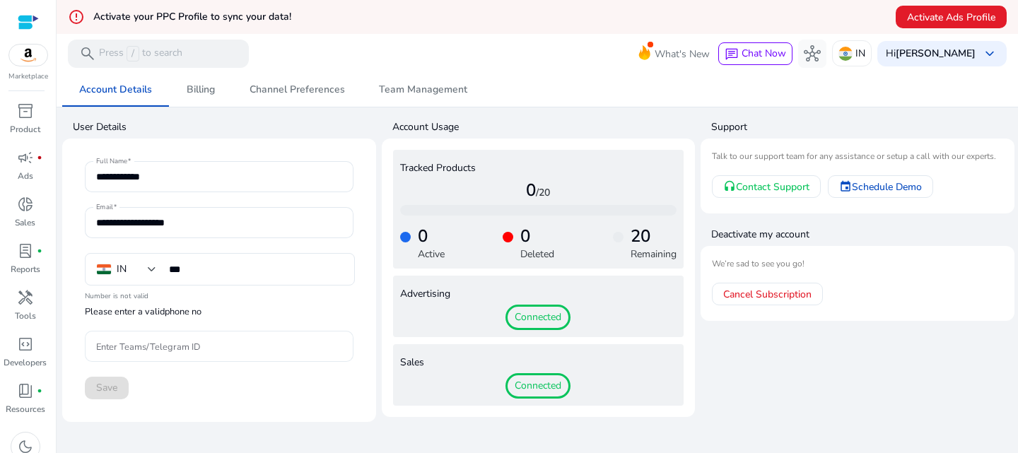
click at [151, 353] on div at bounding box center [219, 346] width 246 height 31
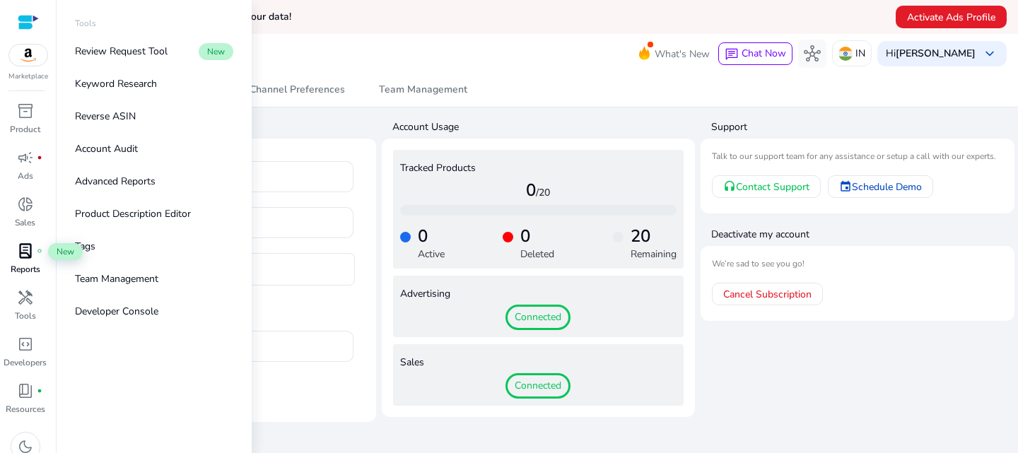
click at [22, 243] on span "lab_profile" at bounding box center [25, 251] width 17 height 17
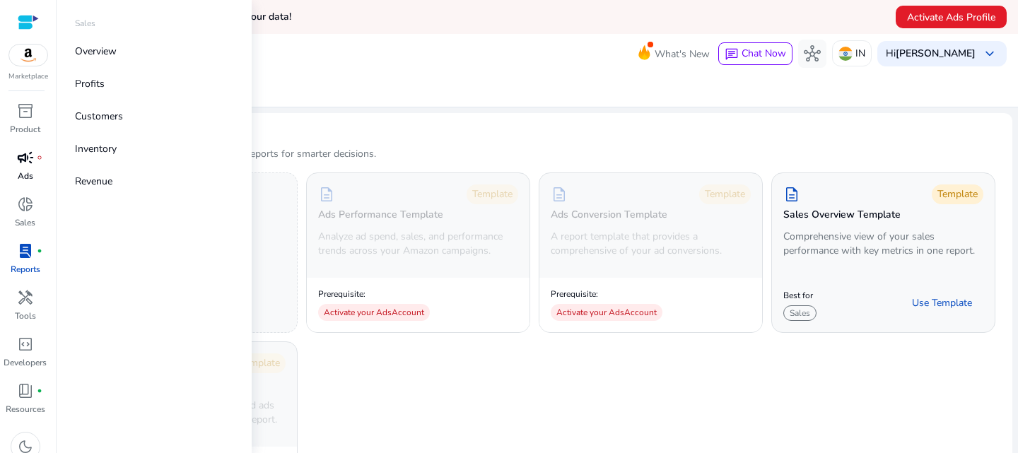
click at [21, 191] on link "campaign fiber_manual_record Ads" at bounding box center [25, 169] width 50 height 47
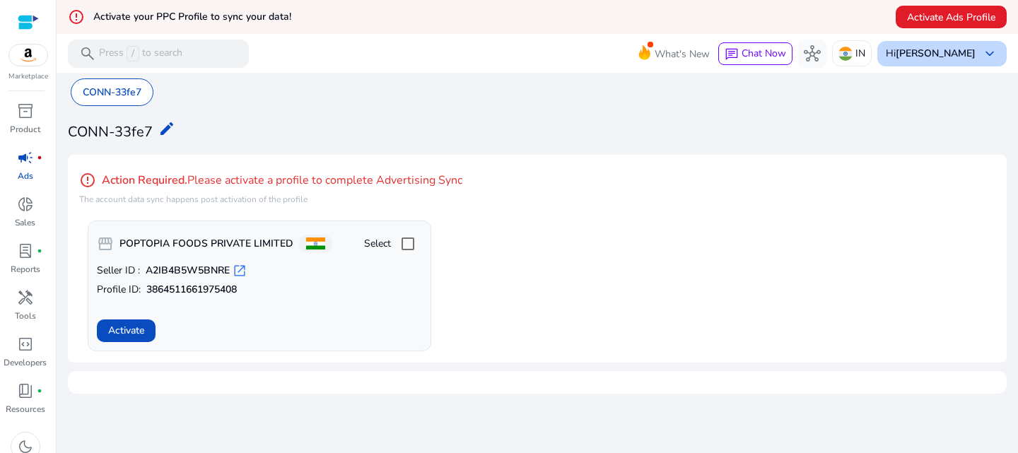
click at [931, 60] on div "Hi [PERSON_NAME] keyboard_arrow_down" at bounding box center [942, 53] width 129 height 25
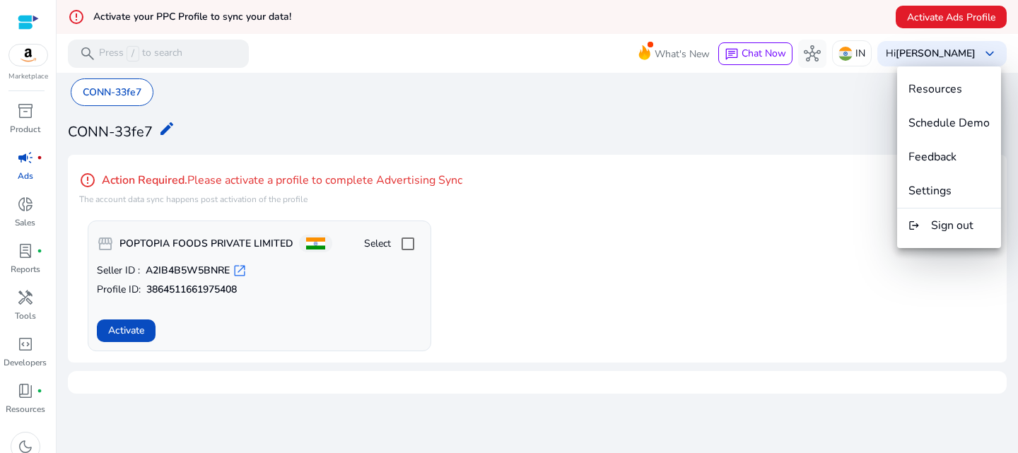
click at [872, 44] on div at bounding box center [509, 226] width 1018 height 453
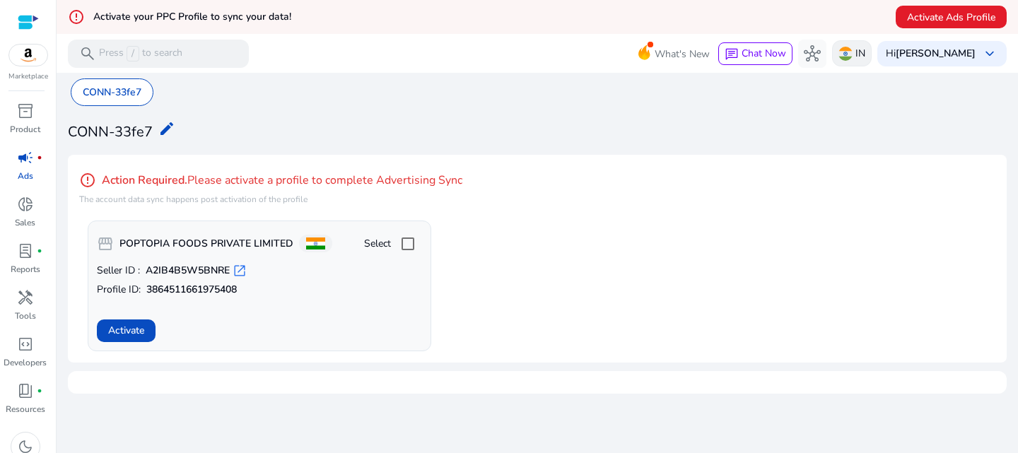
click at [870, 62] on div "IN" at bounding box center [852, 53] width 40 height 26
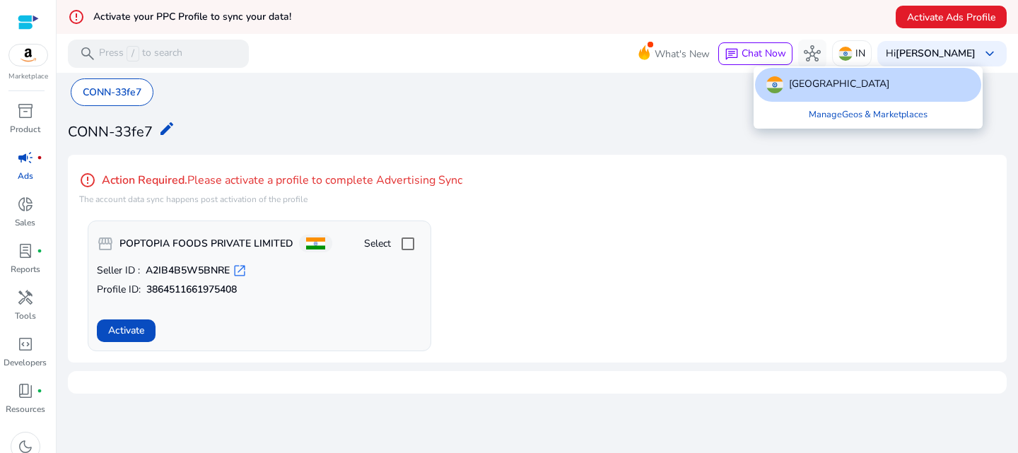
click at [829, 53] on div at bounding box center [509, 226] width 1018 height 453
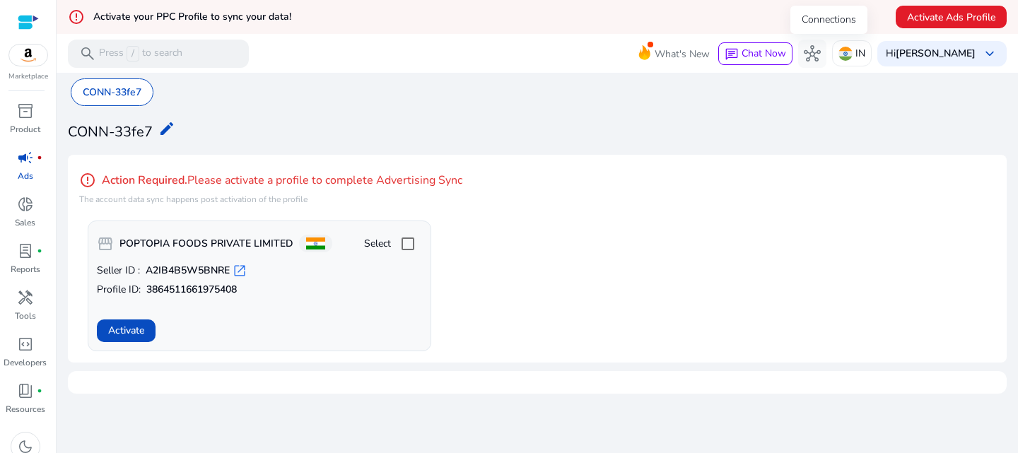
click at [821, 53] on span "hub" at bounding box center [812, 53] width 17 height 17
